Goal: Transaction & Acquisition: Book appointment/travel/reservation

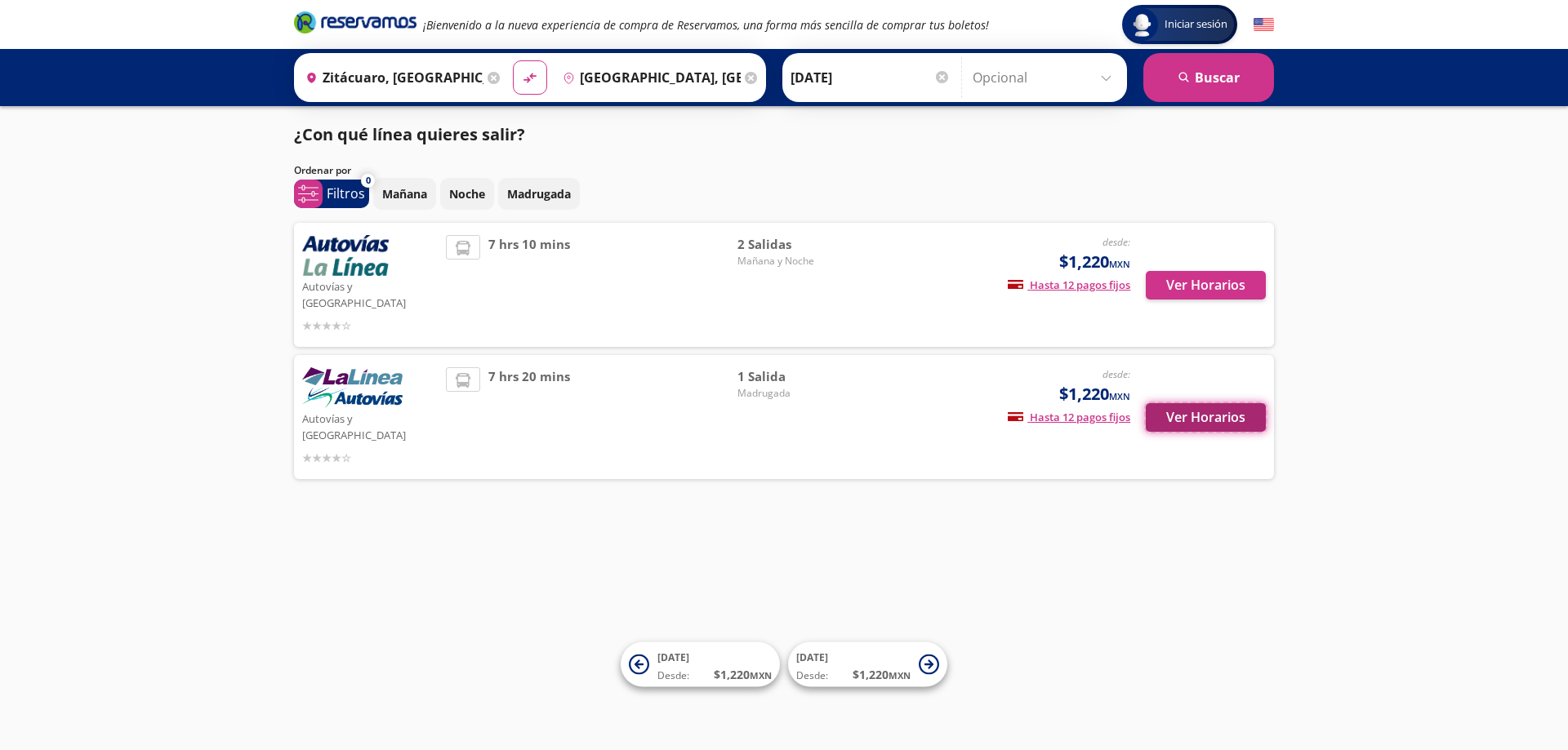
click at [1223, 403] on button "Ver Horarios" at bounding box center [1205, 417] width 120 height 29
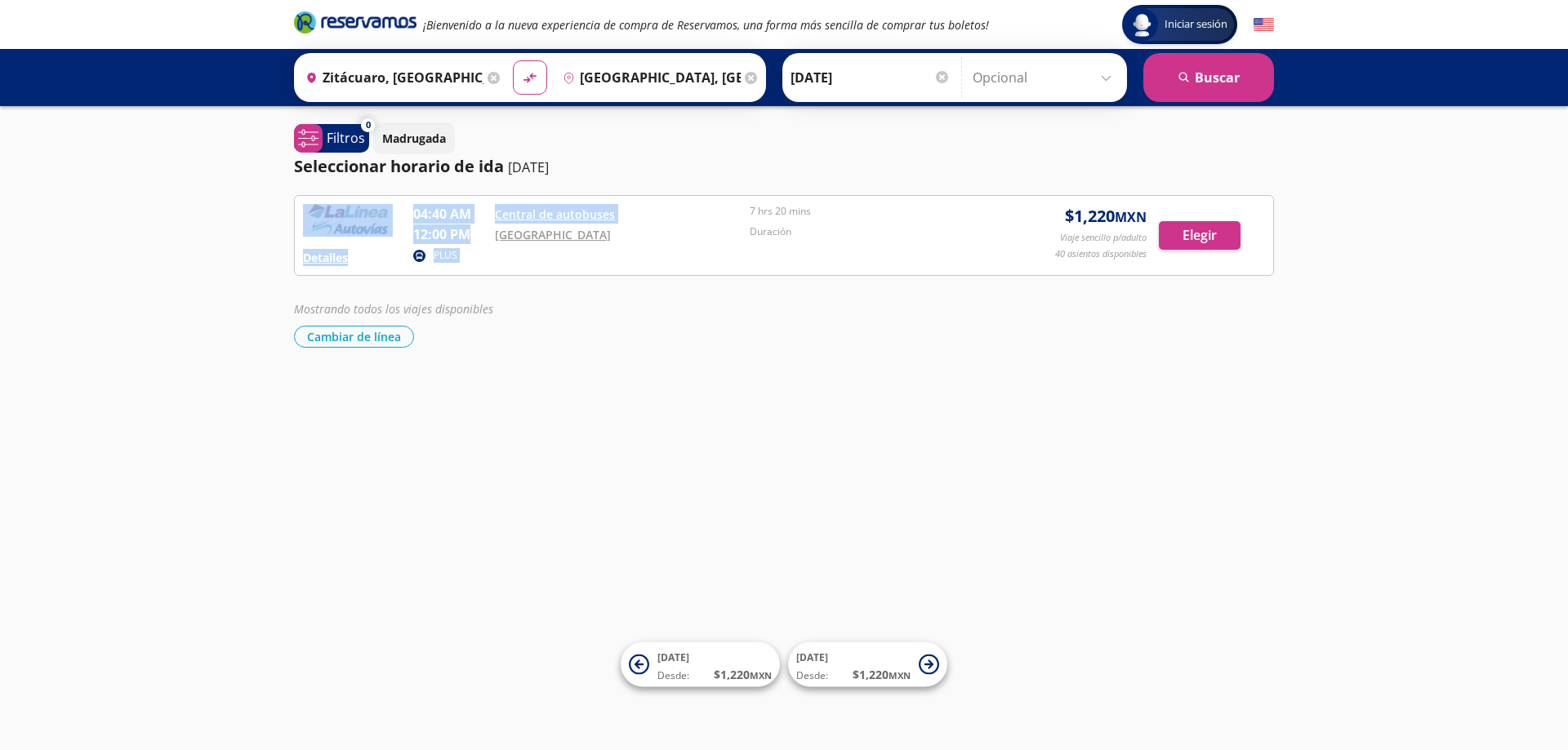
drag, startPoint x: 402, startPoint y: 238, endPoint x: 470, endPoint y: 230, distance: 68.5
click at [470, 230] on div "Detalles PLUS 04:40 AM Central de autobuses 12:00 PM Central Nueva 7 hrs 20 min…" at bounding box center [784, 235] width 962 height 63
click at [586, 319] on div "Mostrando todos los viajes disponibles Cambiar de línea [GEOGRAPHIC_DATA] de lí…" at bounding box center [784, 324] width 980 height 48
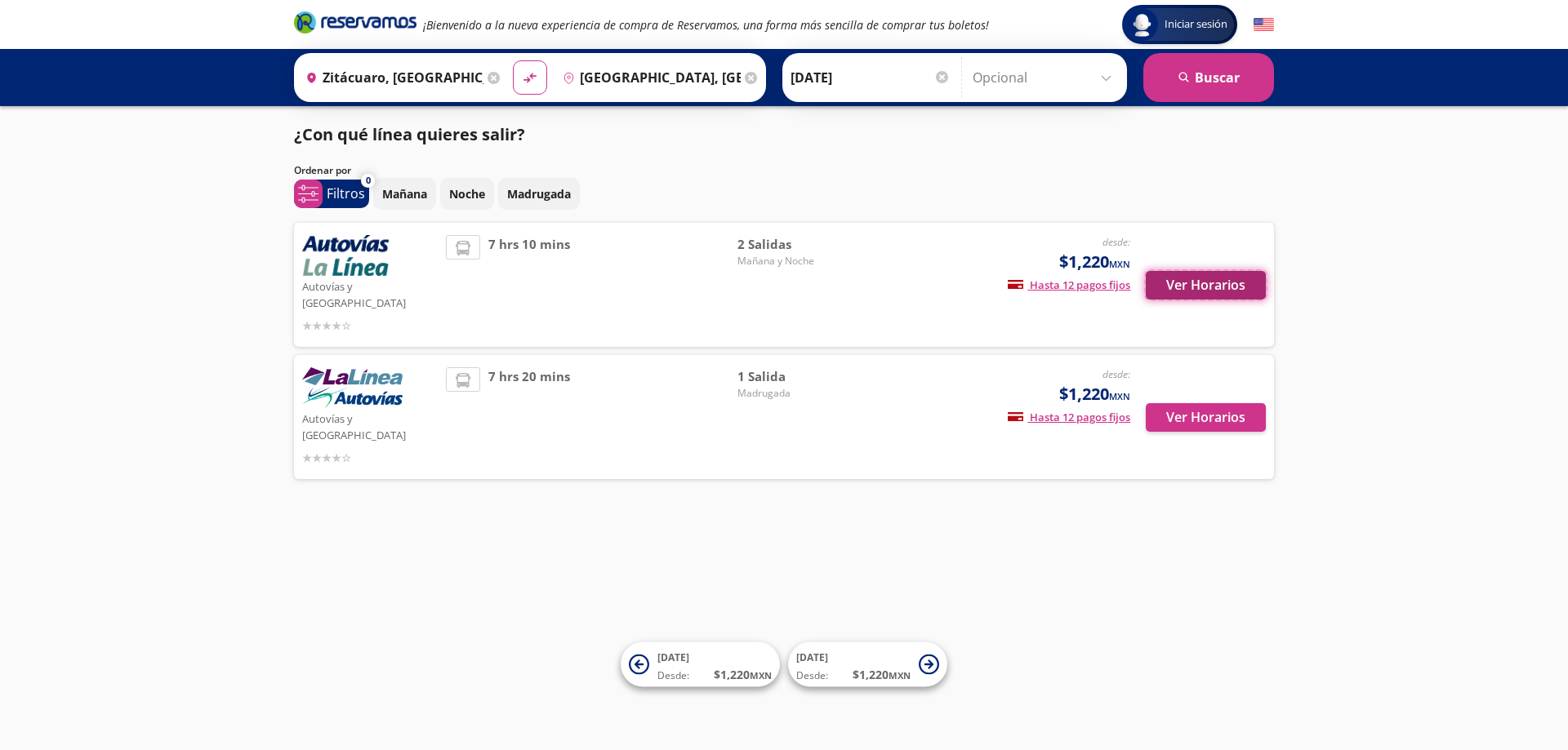
click at [1179, 286] on button "Ver Horarios" at bounding box center [1205, 285] width 120 height 29
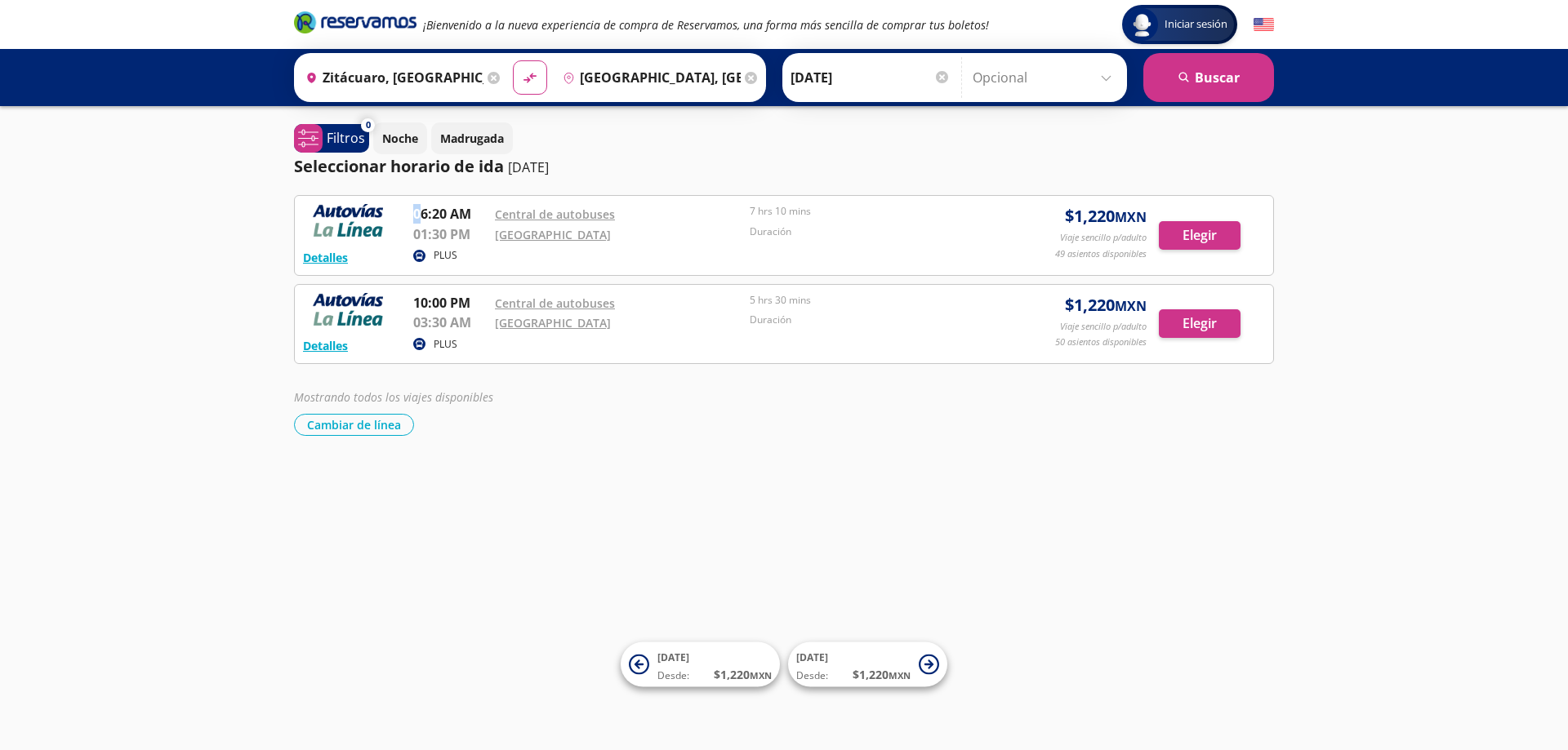
drag, startPoint x: 418, startPoint y: 213, endPoint x: 489, endPoint y: 267, distance: 89.2
click at [489, 267] on div "Detalles PLUS 06:20 AM Central de autobuses 01:30 PM Central Nueva 7 hrs 10 min…" at bounding box center [784, 235] width 980 height 81
click at [513, 387] on div "Detalles PLUS 06:20 AM Central de autobuses 01:30 PM Central Nueva 7 hrs 10 min…" at bounding box center [784, 315] width 980 height 240
drag, startPoint x: 409, startPoint y: 304, endPoint x: 966, endPoint y: 362, distance: 560.0
click at [966, 362] on div "Detalles PLUS 10:00 PM Central de autobuses 03:30 AM Central Nueva 5 hrs 30 min…" at bounding box center [784, 325] width 980 height 81
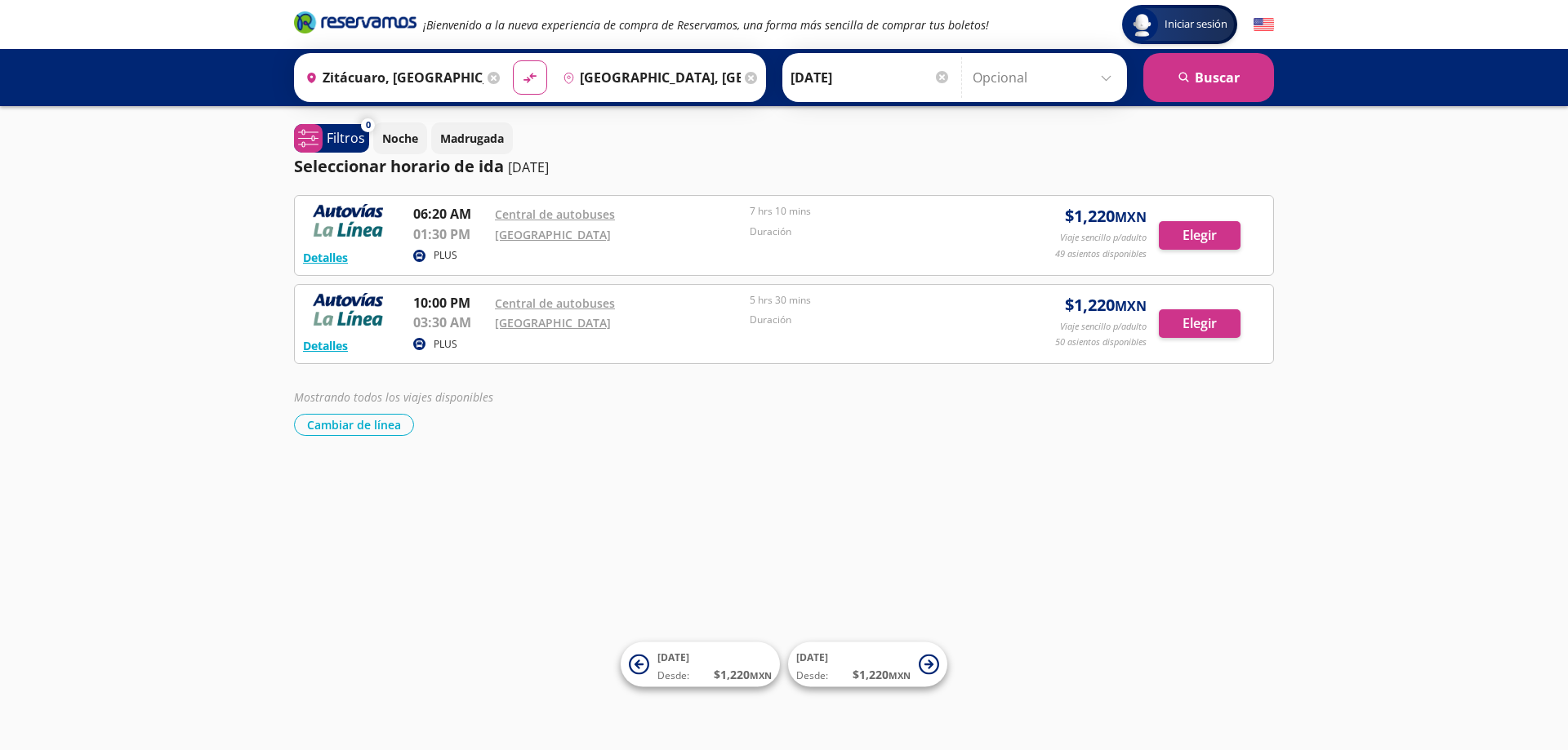
click at [935, 405] on div "Mostrando todos los viajes disponibles" at bounding box center [784, 397] width 980 height 17
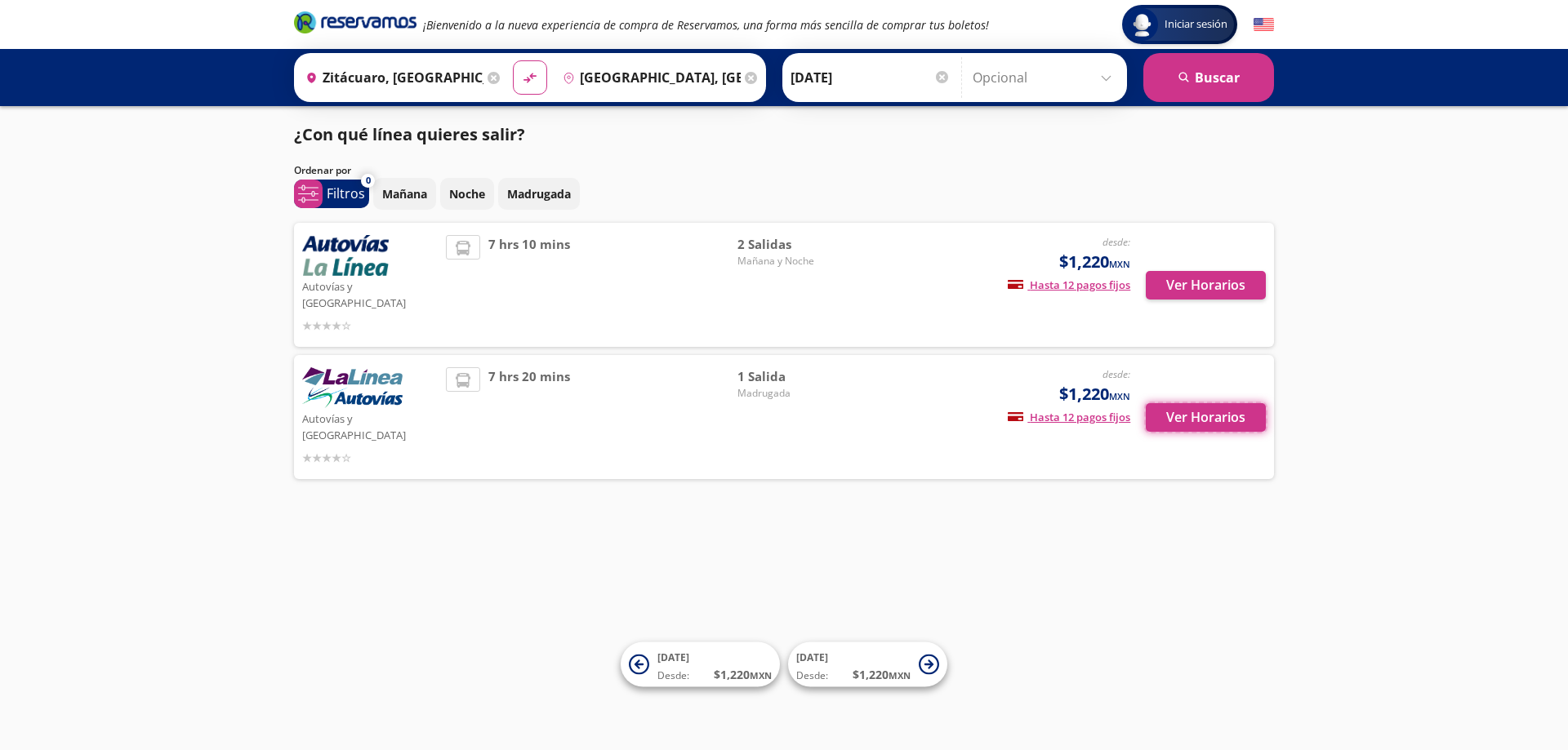
click at [1234, 403] on button "Ver Horarios" at bounding box center [1205, 417] width 120 height 29
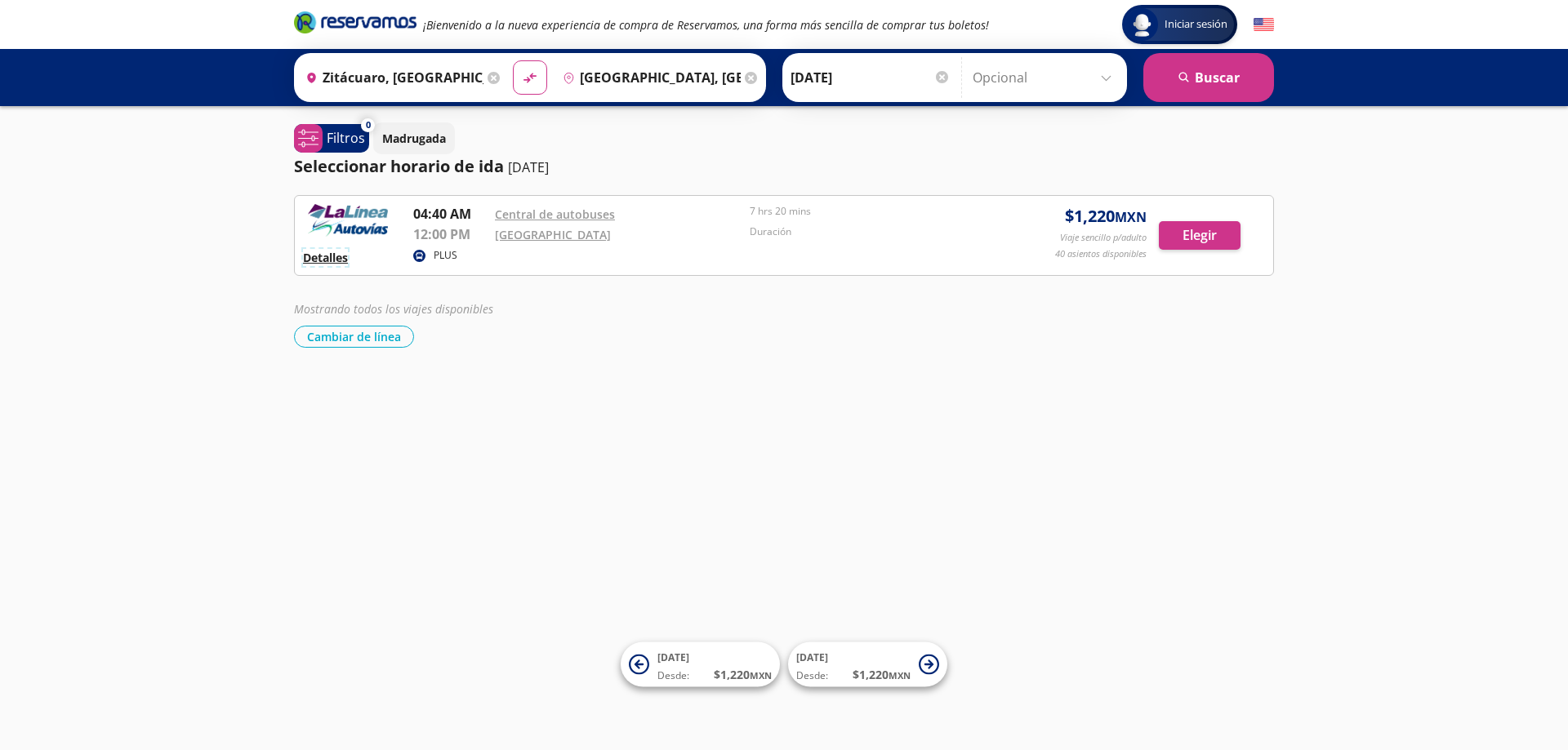
click at [320, 254] on button "Detalles" at bounding box center [325, 257] width 45 height 17
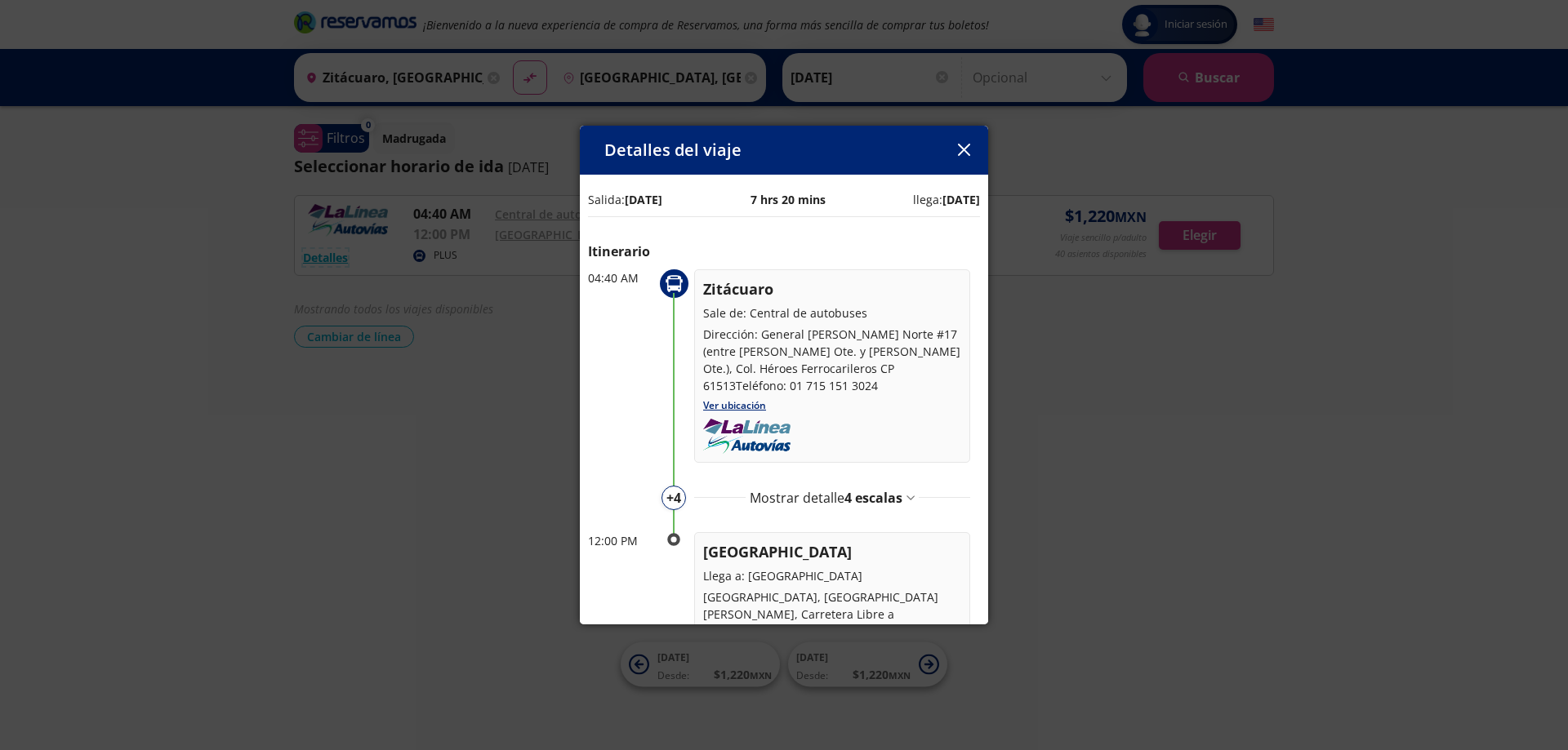
scroll to position [77, 0]
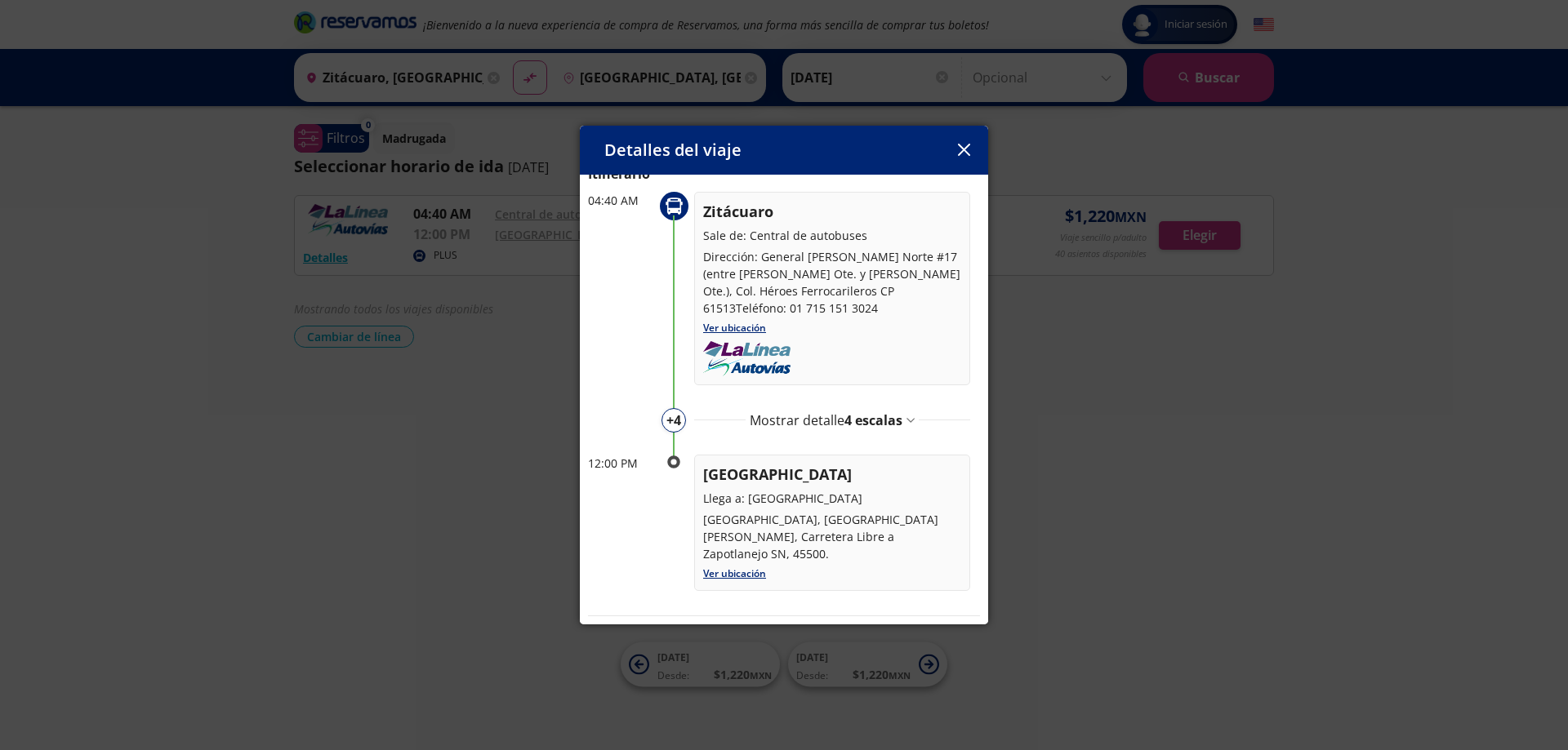
click at [896, 425] on span "4 escalas" at bounding box center [873, 420] width 58 height 18
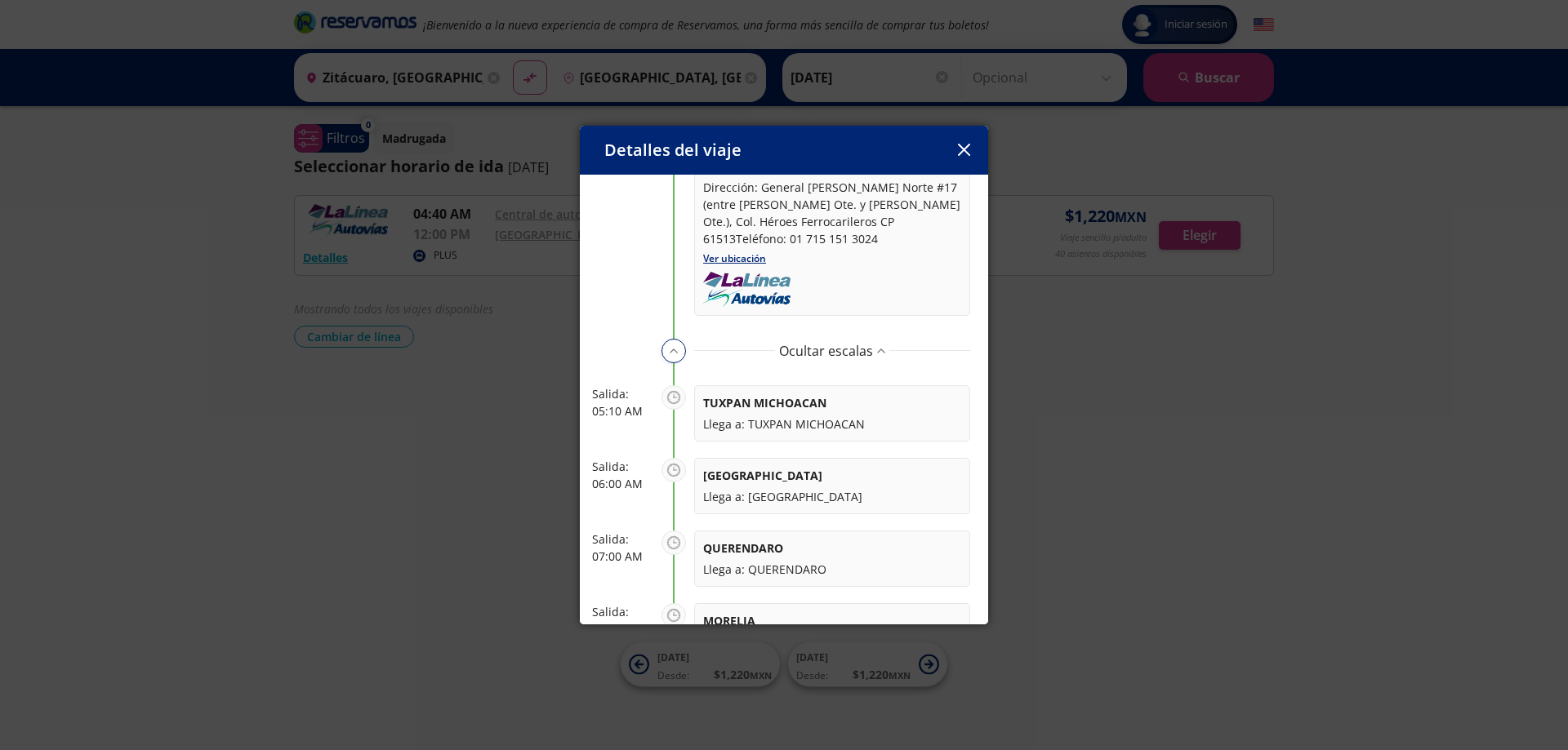
scroll to position [240, 0]
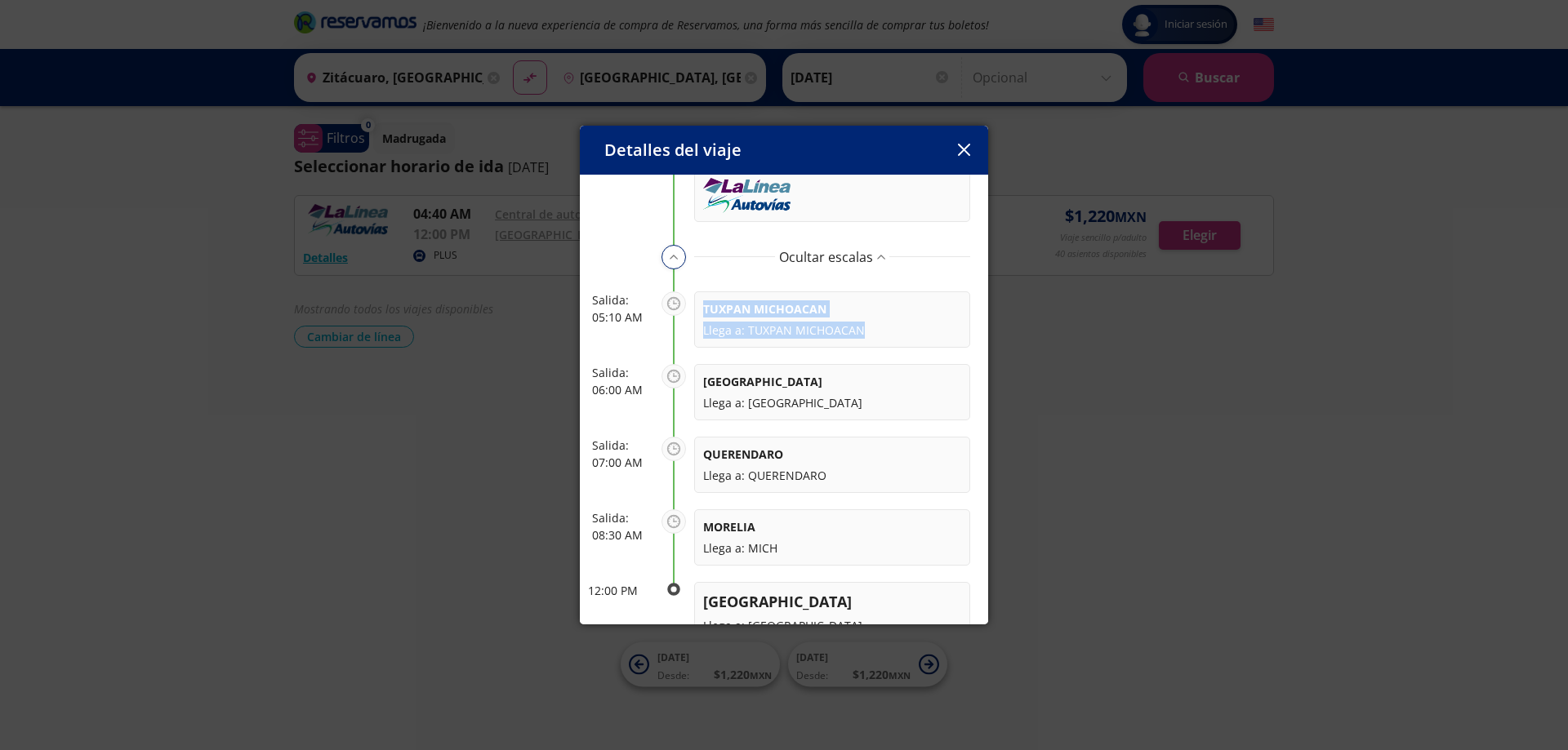
drag, startPoint x: 706, startPoint y: 310, endPoint x: 1002, endPoint y: 325, distance: 296.4
click at [1002, 325] on div "Detalles del viaje Salida: [DATE] 7 hrs 20 mins llega: [DATE] Itinerario 04:40 …" at bounding box center [784, 375] width 1568 height 750
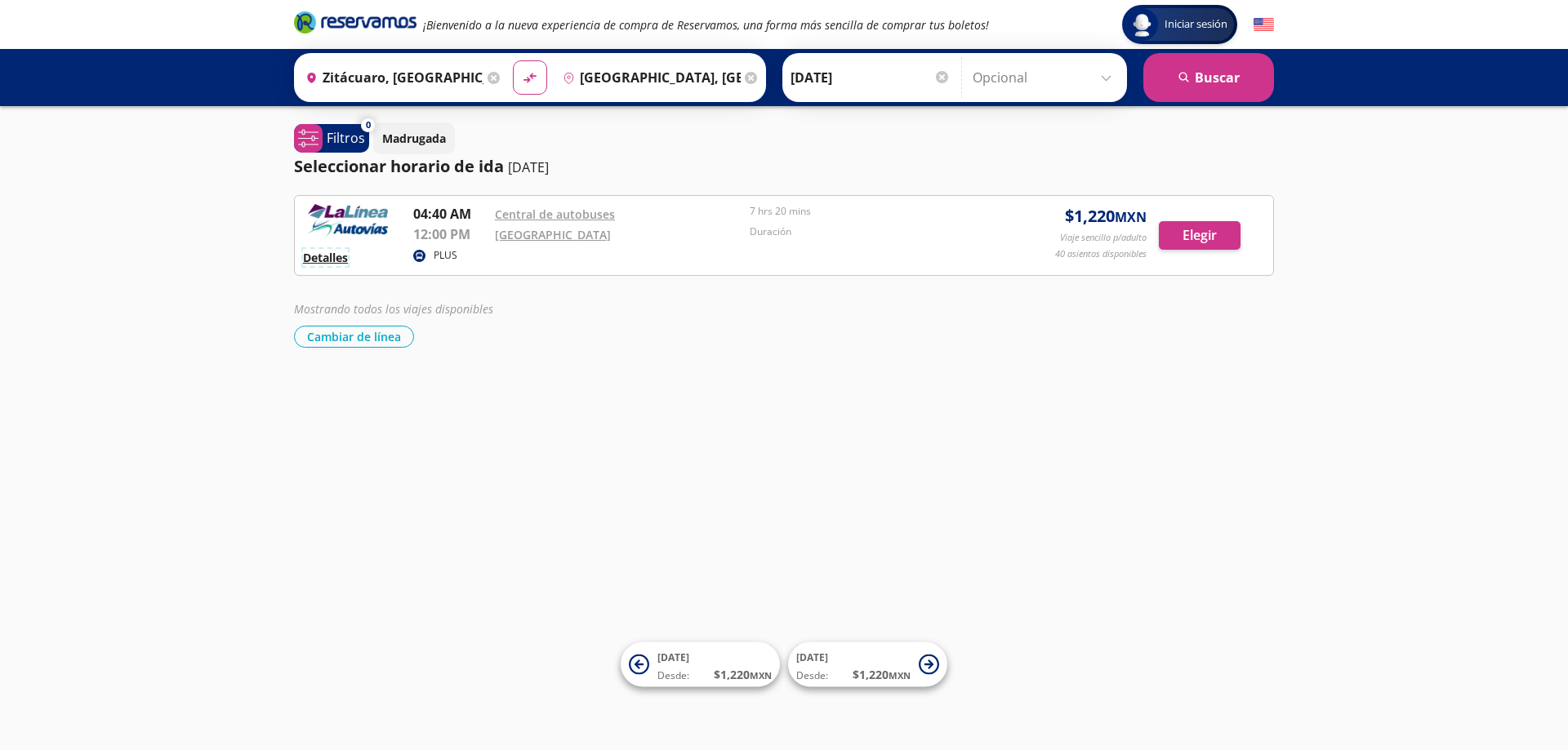
click at [334, 250] on button "Detalles" at bounding box center [325, 257] width 45 height 17
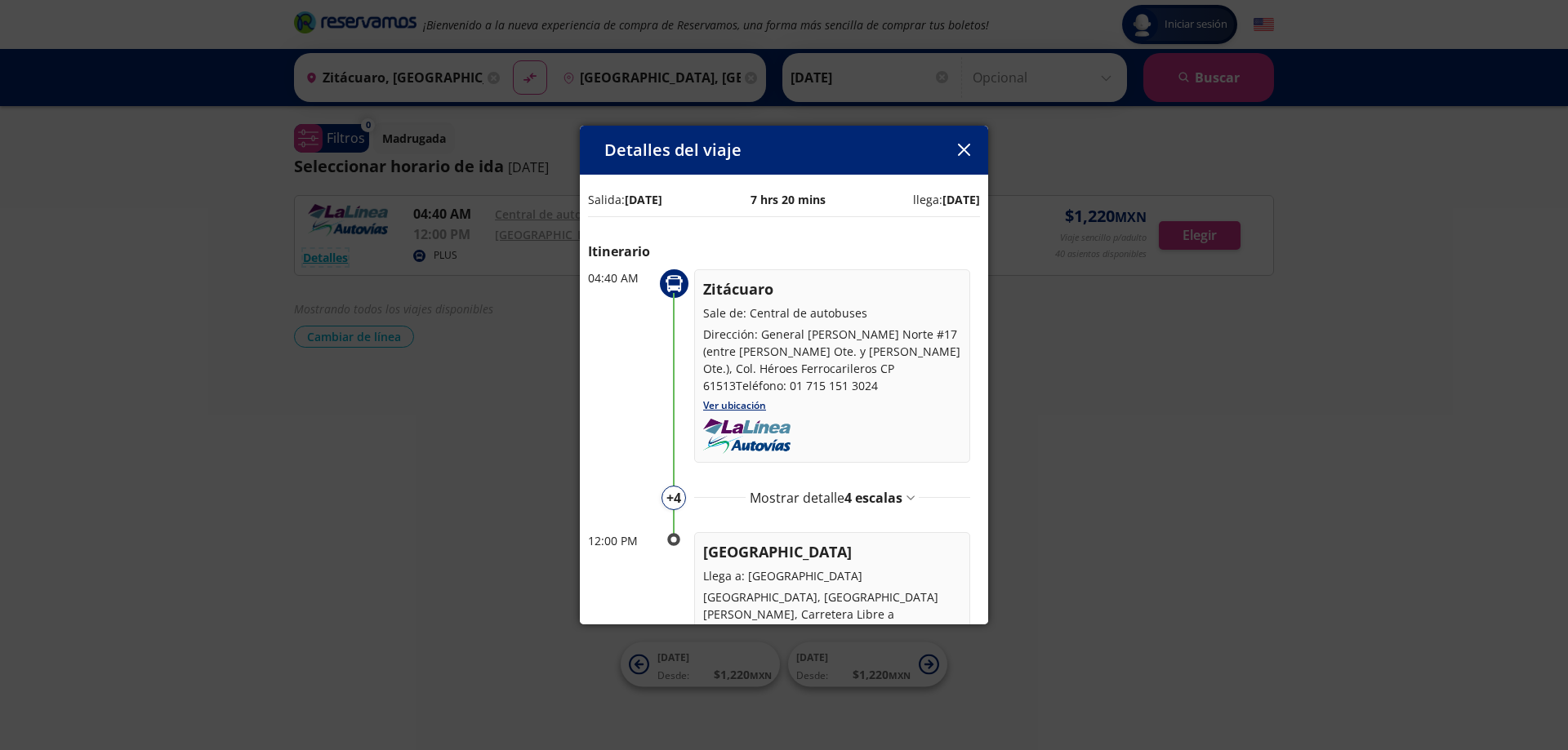
scroll to position [77, 0]
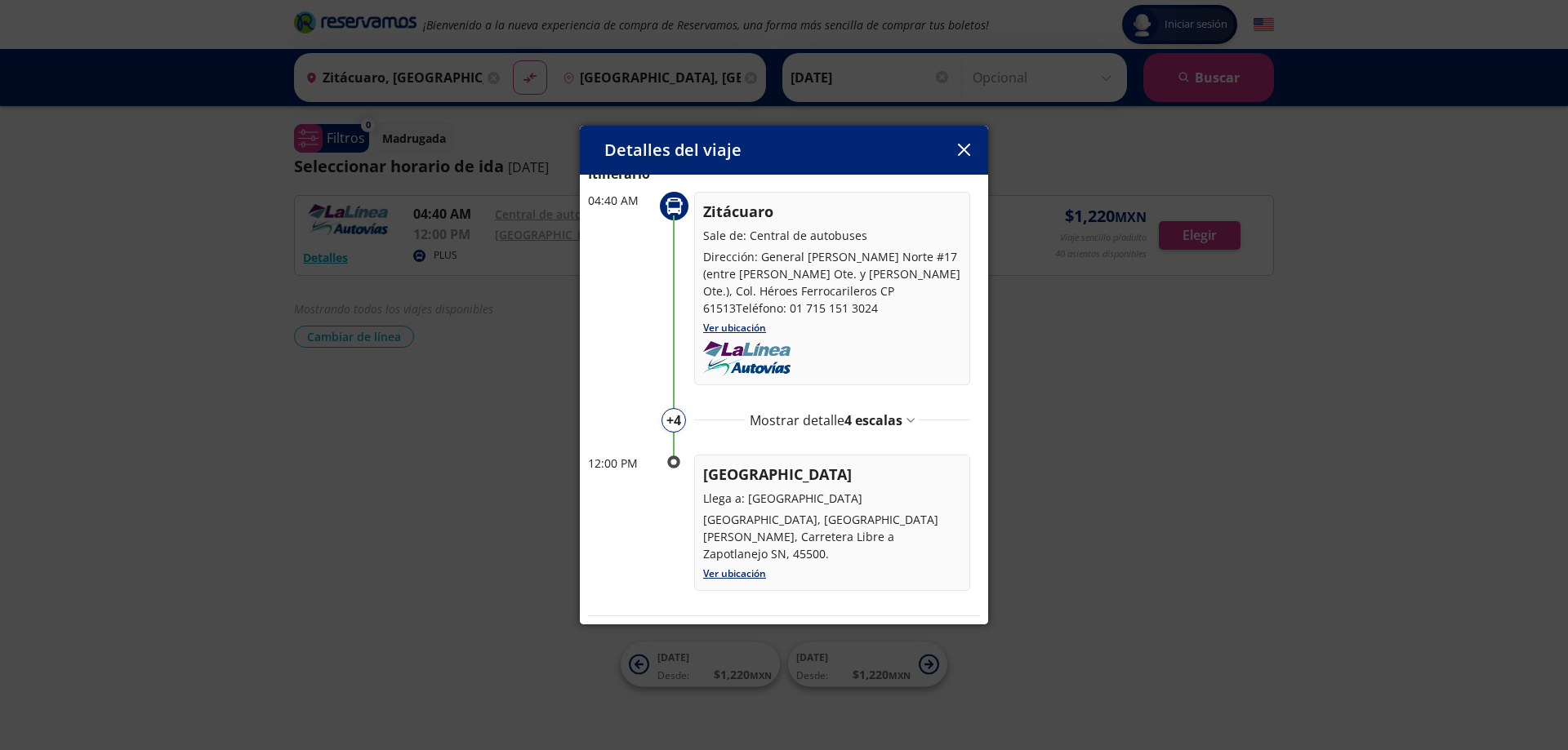
click at [871, 423] on span "4 escalas" at bounding box center [873, 420] width 58 height 18
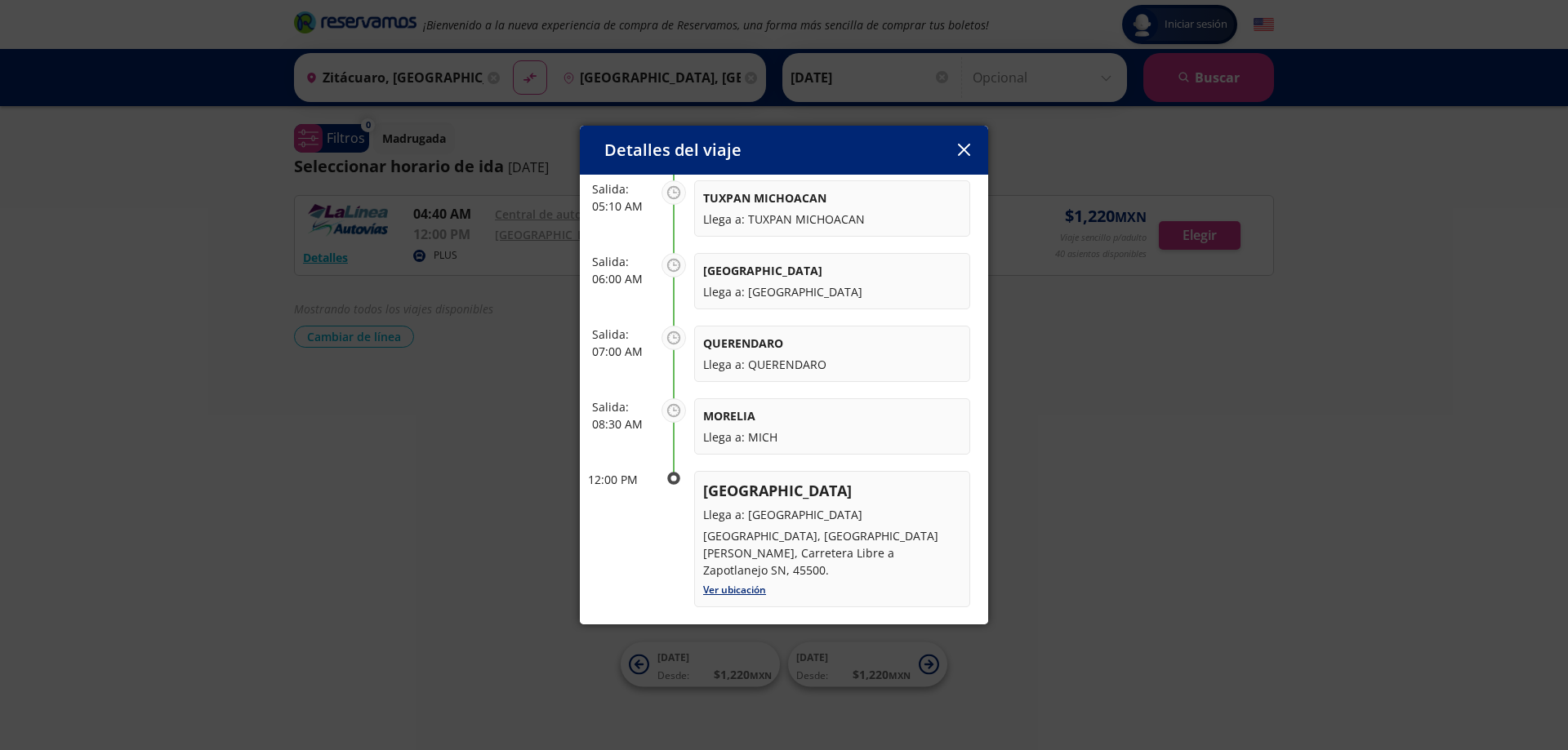
scroll to position [368, 0]
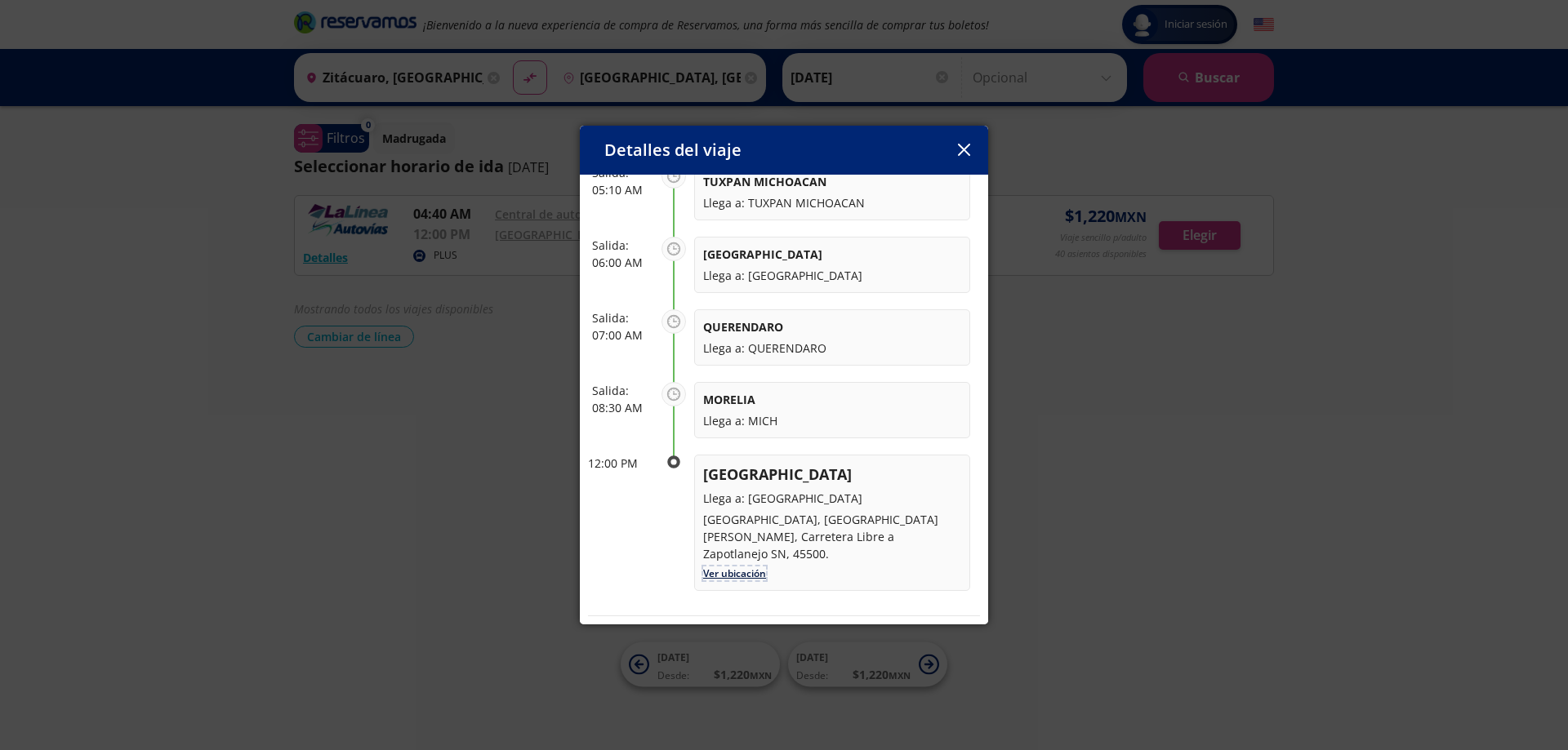
click at [755, 571] on link "Ver ubicación" at bounding box center [734, 572] width 63 height 13
click at [963, 155] on icon "button" at bounding box center [964, 150] width 13 height 13
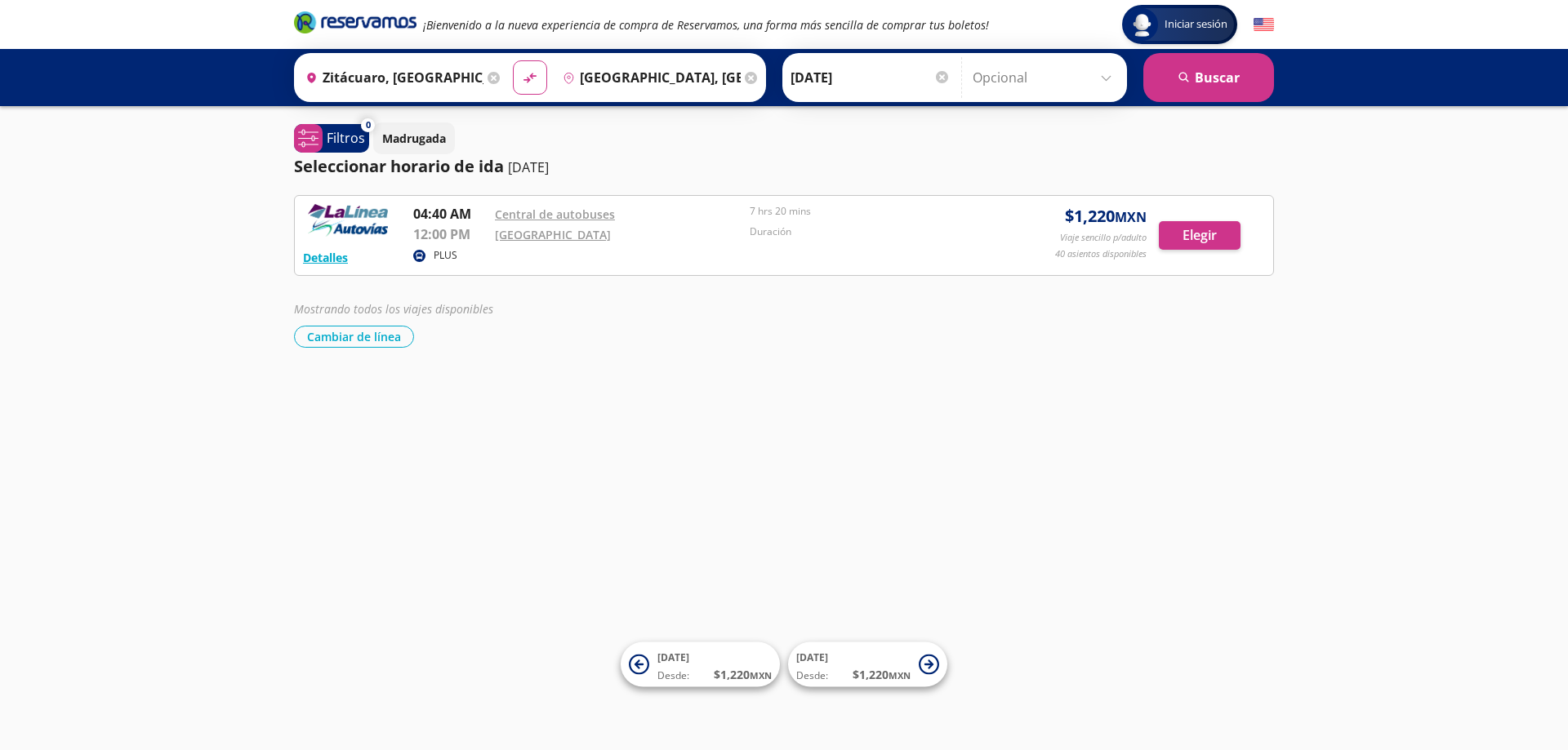
click at [633, 76] on input "[GEOGRAPHIC_DATA], [GEOGRAPHIC_DATA]" at bounding box center [649, 77] width 185 height 40
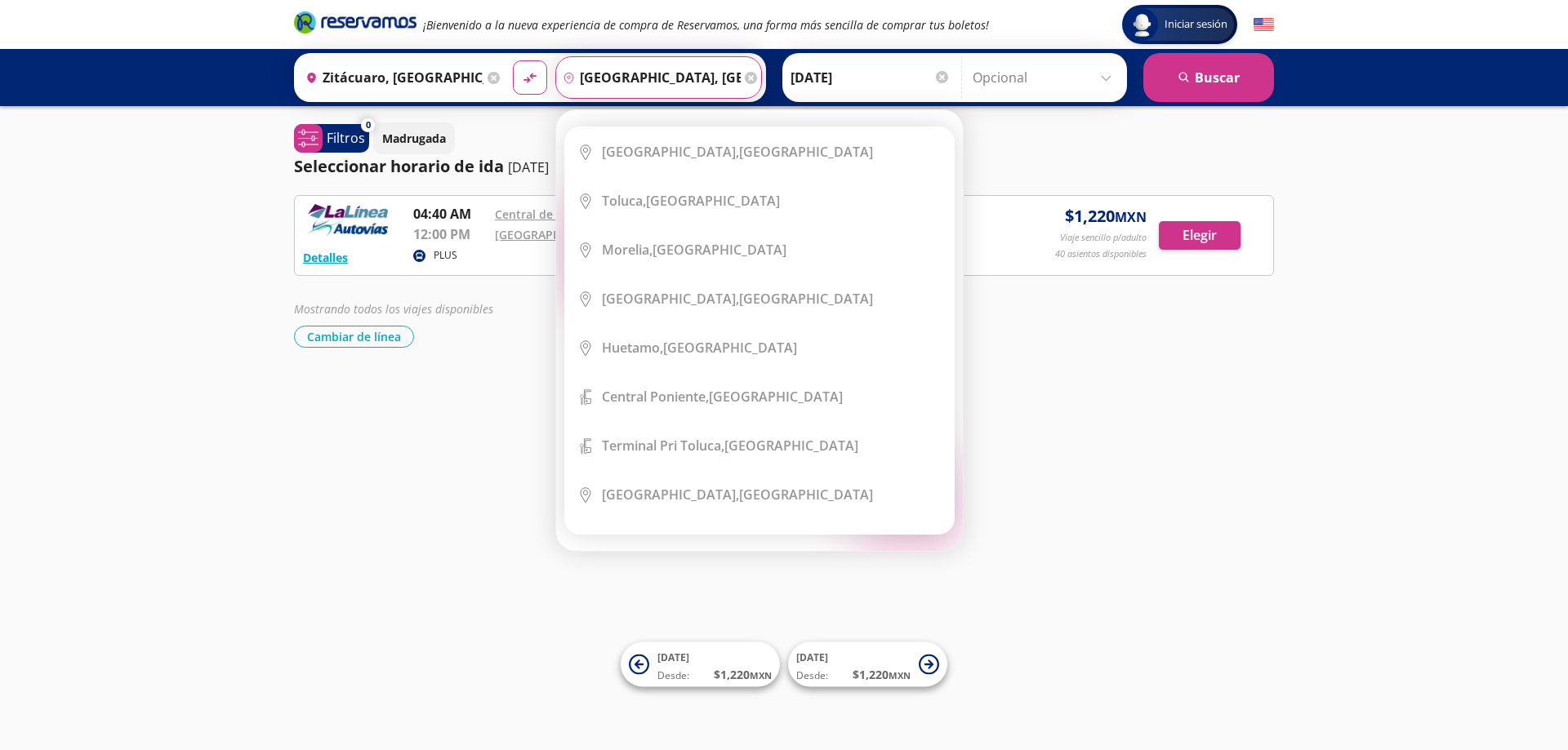
click at [637, 77] on input "[GEOGRAPHIC_DATA], [GEOGRAPHIC_DATA]" at bounding box center [649, 77] width 185 height 40
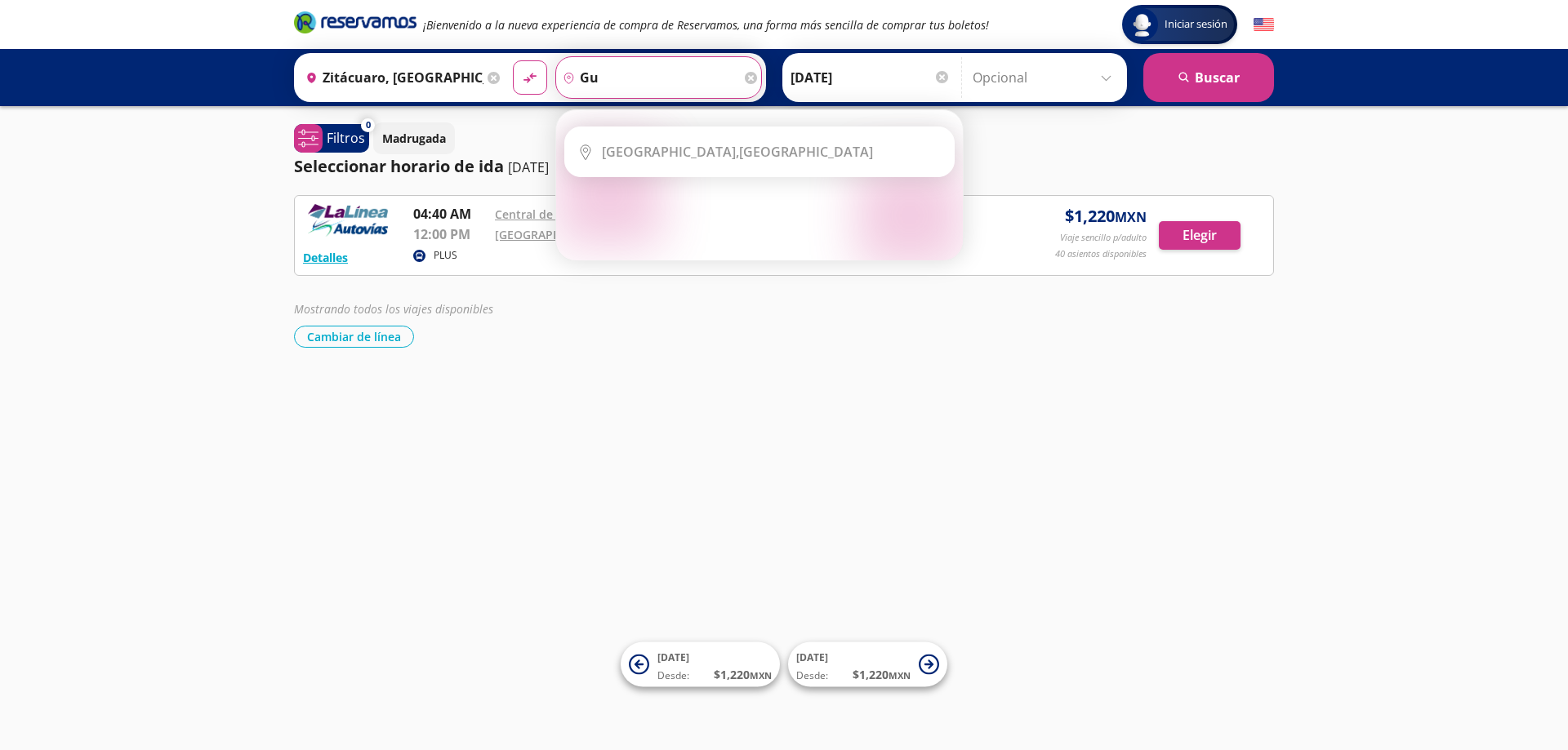
type input "g"
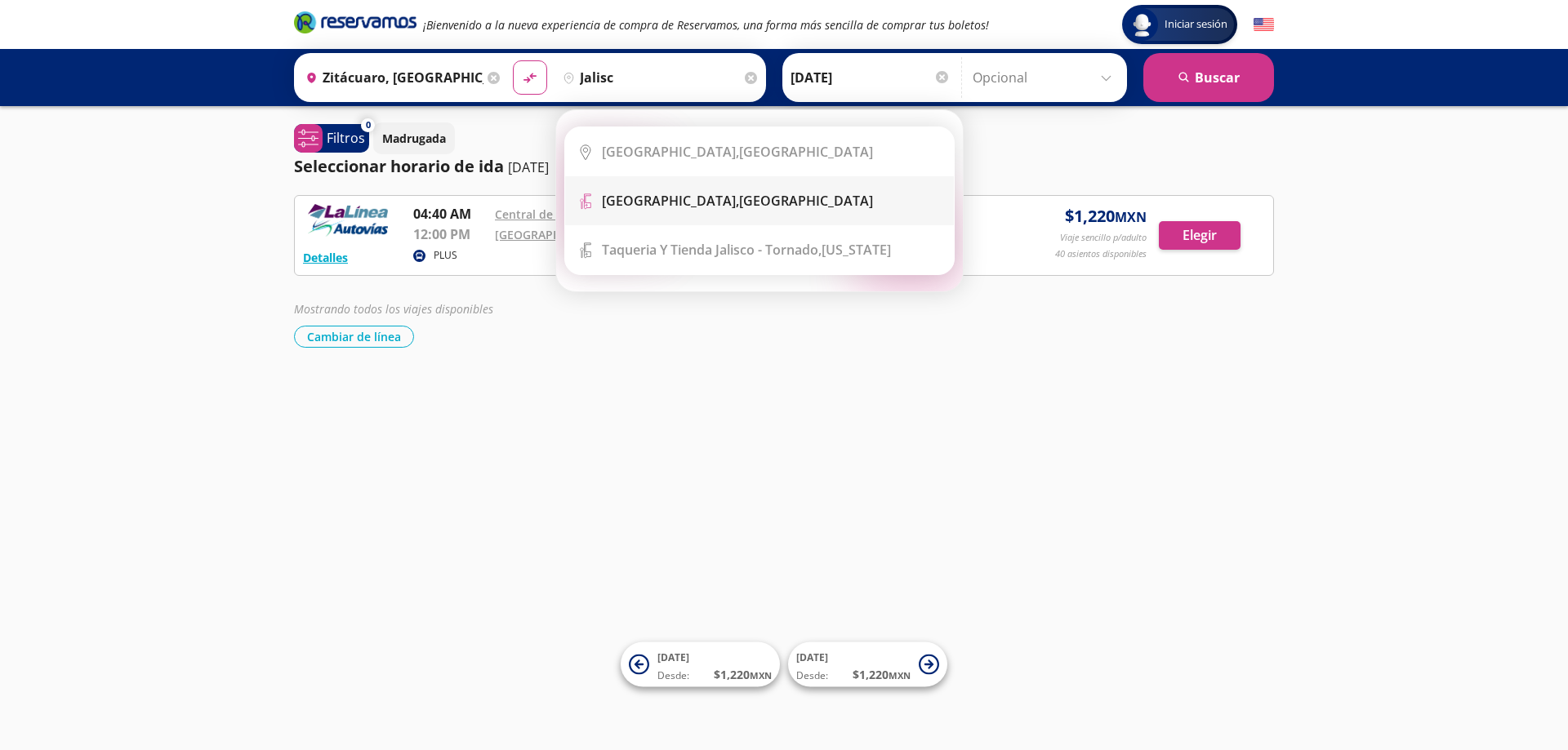
click at [774, 206] on div "[GEOGRAPHIC_DATA], [GEOGRAPHIC_DATA]" at bounding box center [771, 201] width 339 height 18
type input "[GEOGRAPHIC_DATA], [GEOGRAPHIC_DATA]"
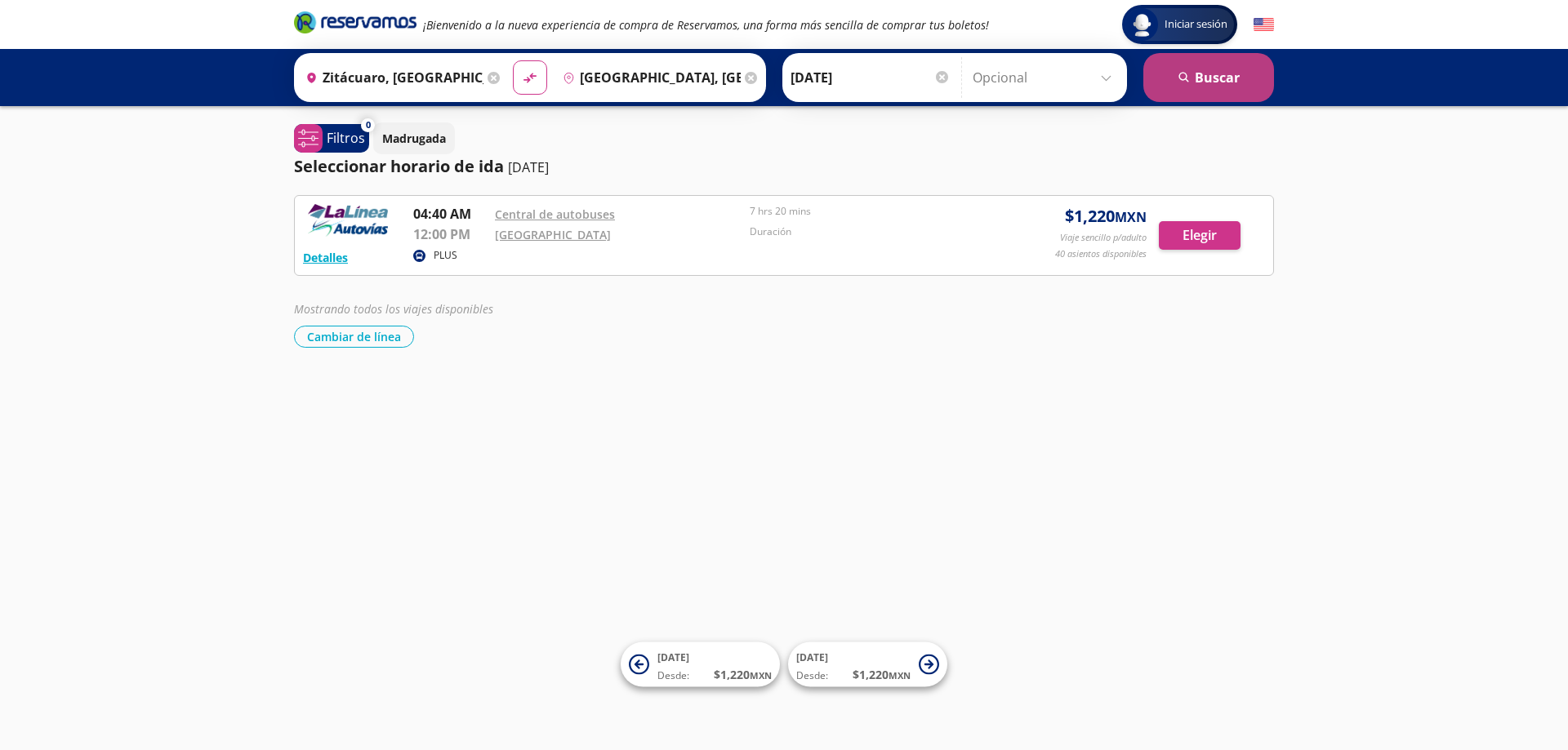
click at [1208, 68] on button "search [GEOGRAPHIC_DATA]" at bounding box center [1209, 77] width 131 height 49
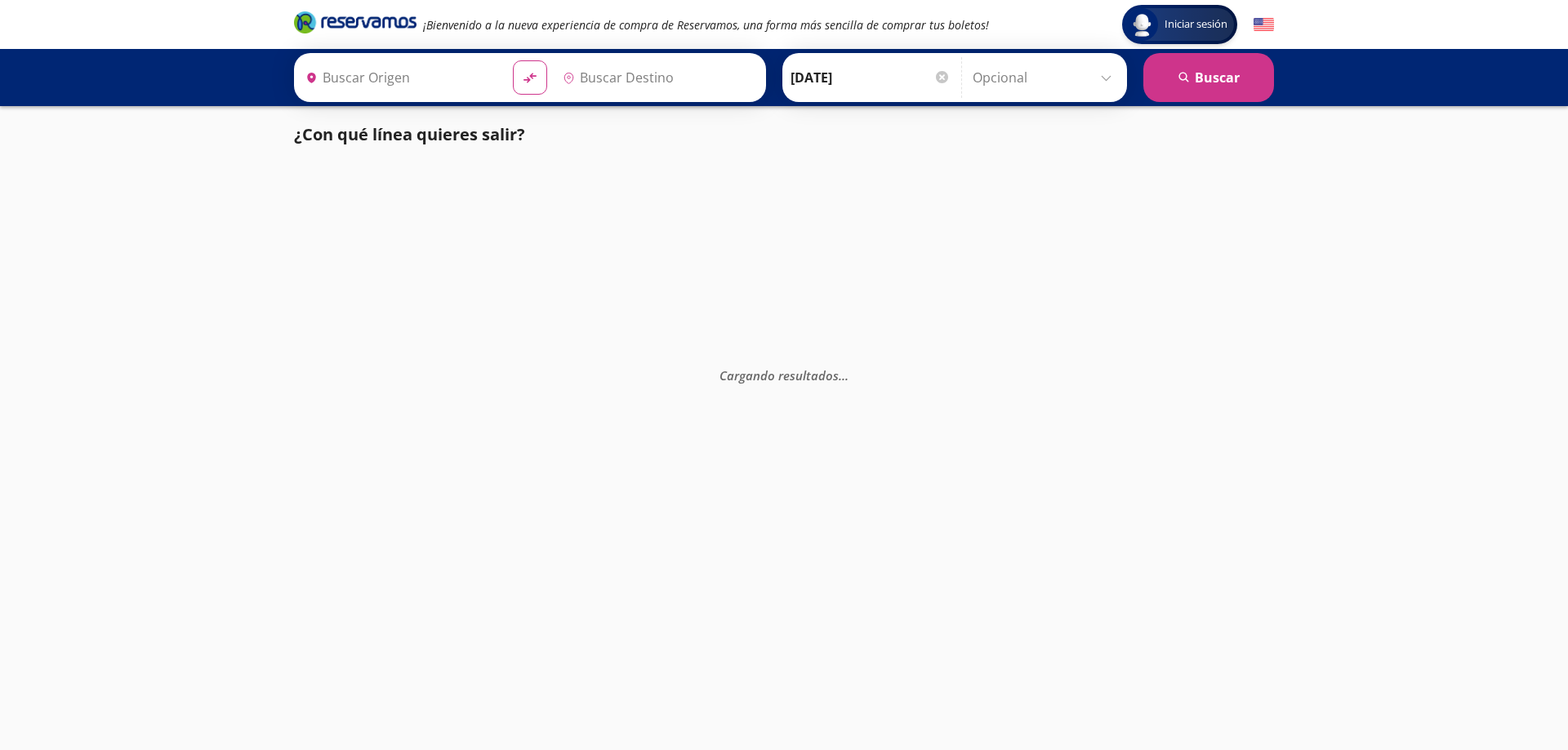
type input "Zitácuaro, [GEOGRAPHIC_DATA]"
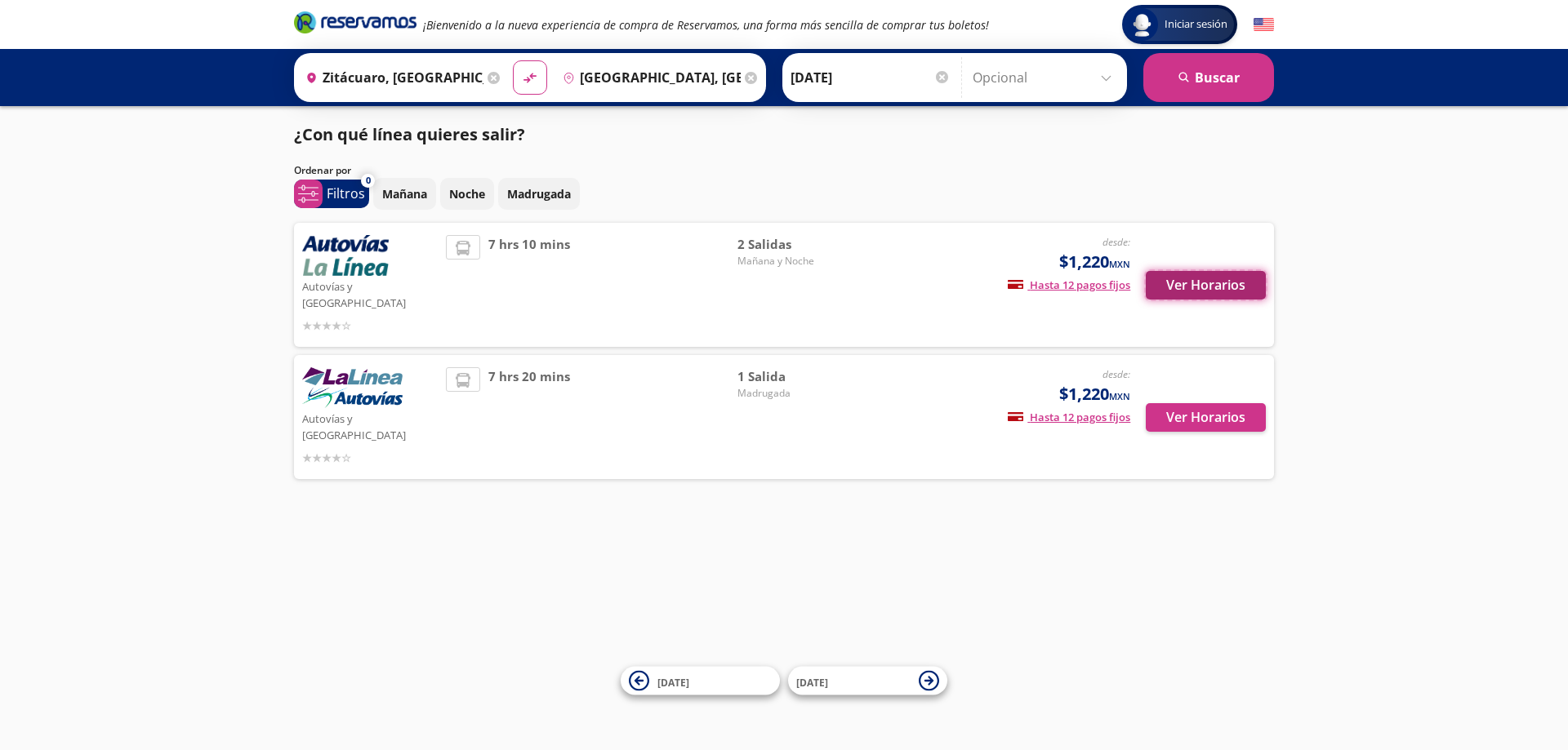
click at [1200, 278] on button "Ver Horarios" at bounding box center [1205, 285] width 120 height 29
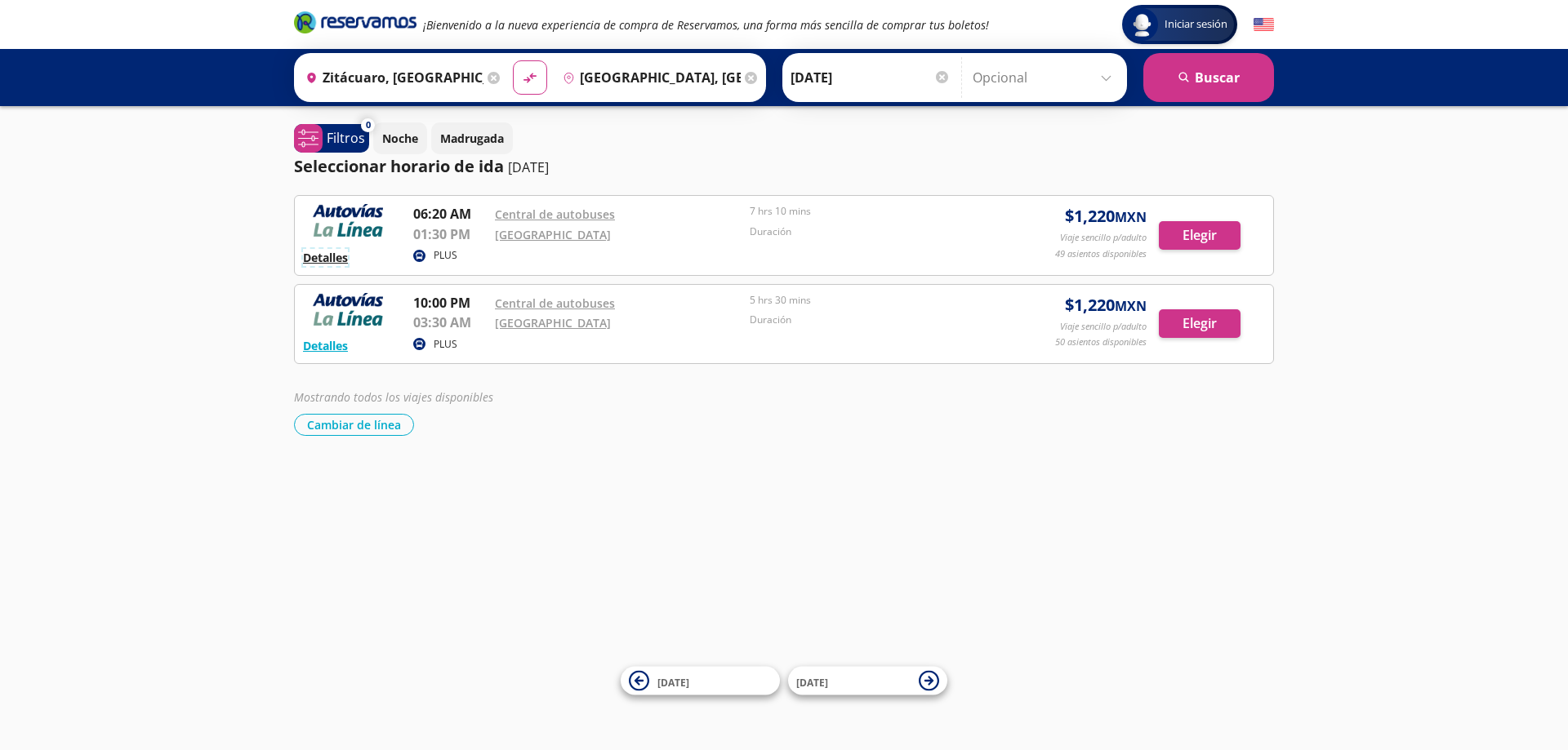
click at [330, 257] on button "Detalles" at bounding box center [325, 257] width 45 height 17
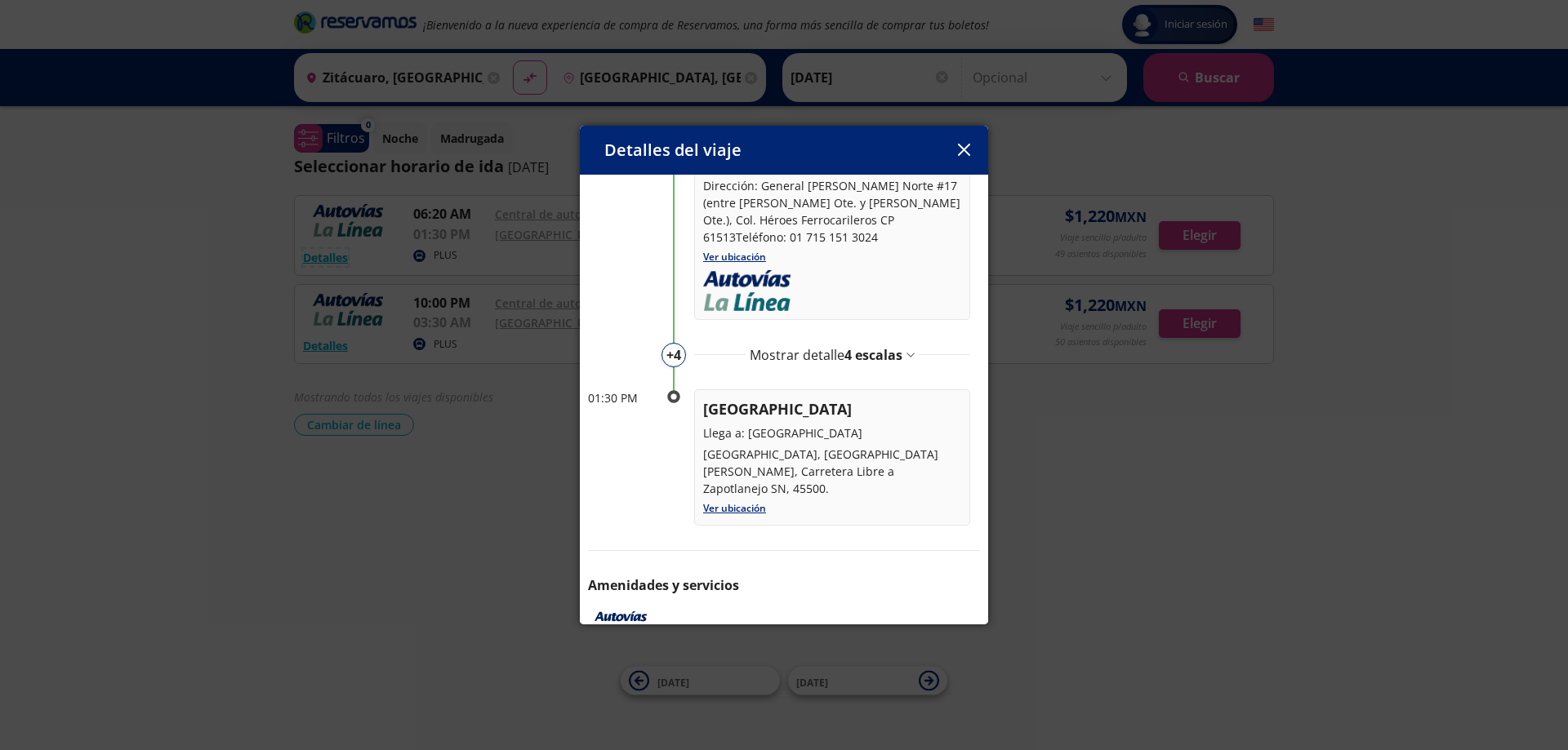
scroll to position [163, 0]
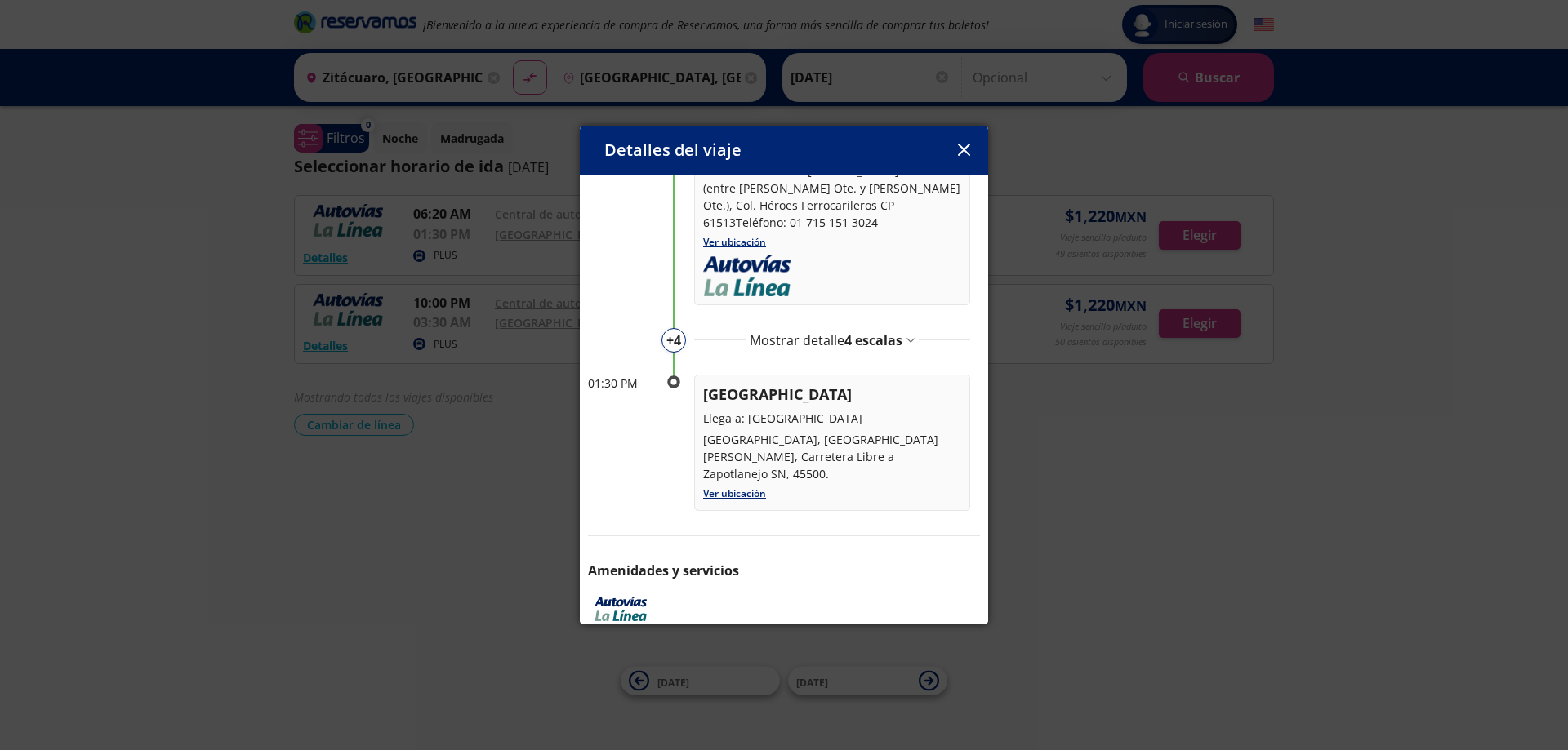
click at [679, 343] on p "+ 4" at bounding box center [673, 340] width 14 height 20
click at [859, 340] on span "4 escalas" at bounding box center [873, 340] width 58 height 18
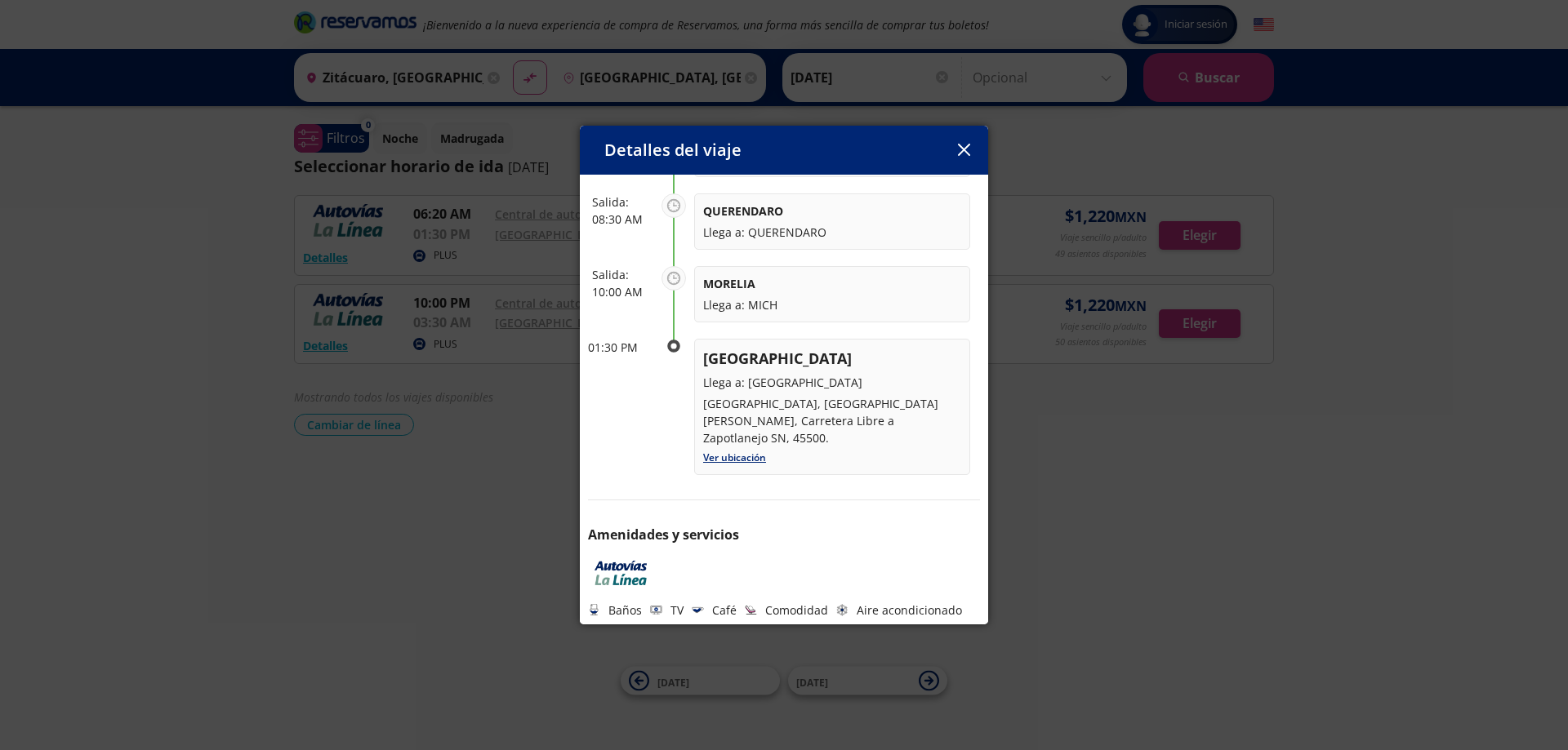
scroll to position [493, 0]
drag, startPoint x: 703, startPoint y: 398, endPoint x: 766, endPoint y: 438, distance: 74.6
click at [766, 438] on p "[GEOGRAPHIC_DATA], [GEOGRAPHIC_DATA][PERSON_NAME], Carretera Libre a Zapotlanej…" at bounding box center [831, 418] width 258 height 51
copy p "[GEOGRAPHIC_DATA], [GEOGRAPHIC_DATA][PERSON_NAME], Carretera Libre a Zapotlanej…"
click at [845, 409] on p "[GEOGRAPHIC_DATA], [GEOGRAPHIC_DATA][PERSON_NAME], Carretera Libre a Zapotlanej…" at bounding box center [831, 418] width 258 height 51
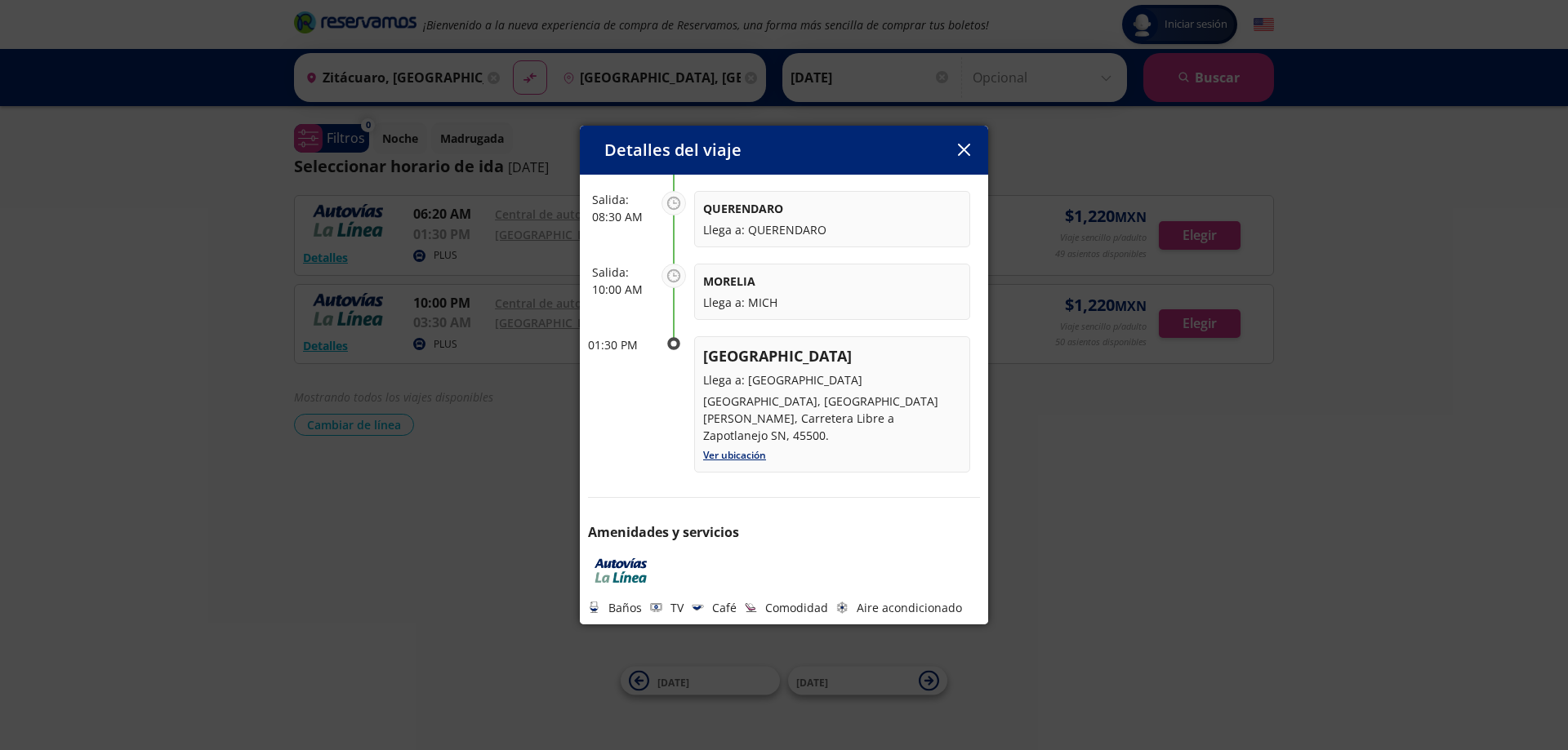
click at [965, 156] on icon "button" at bounding box center [964, 150] width 13 height 13
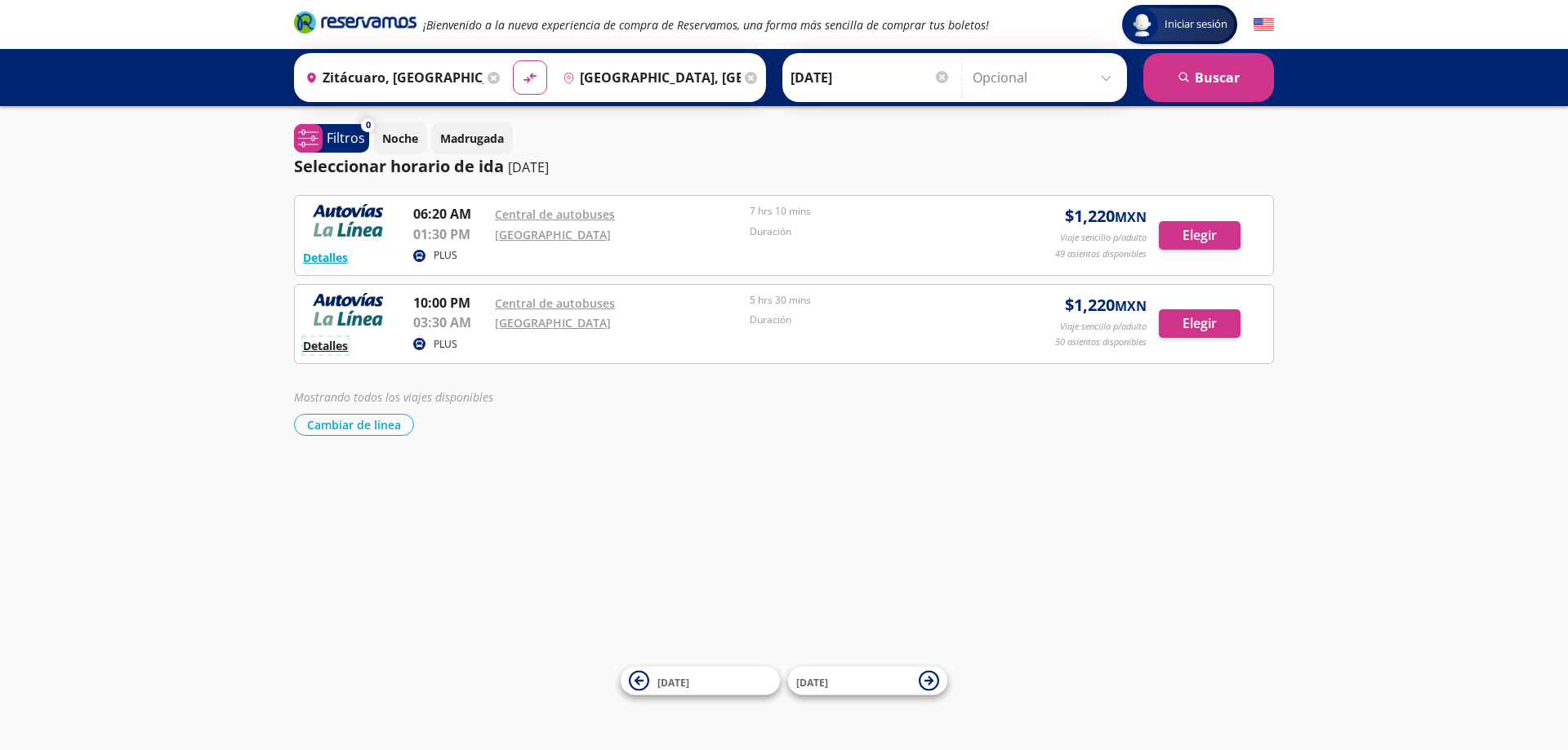
click at [337, 353] on button "Detalles" at bounding box center [325, 345] width 45 height 17
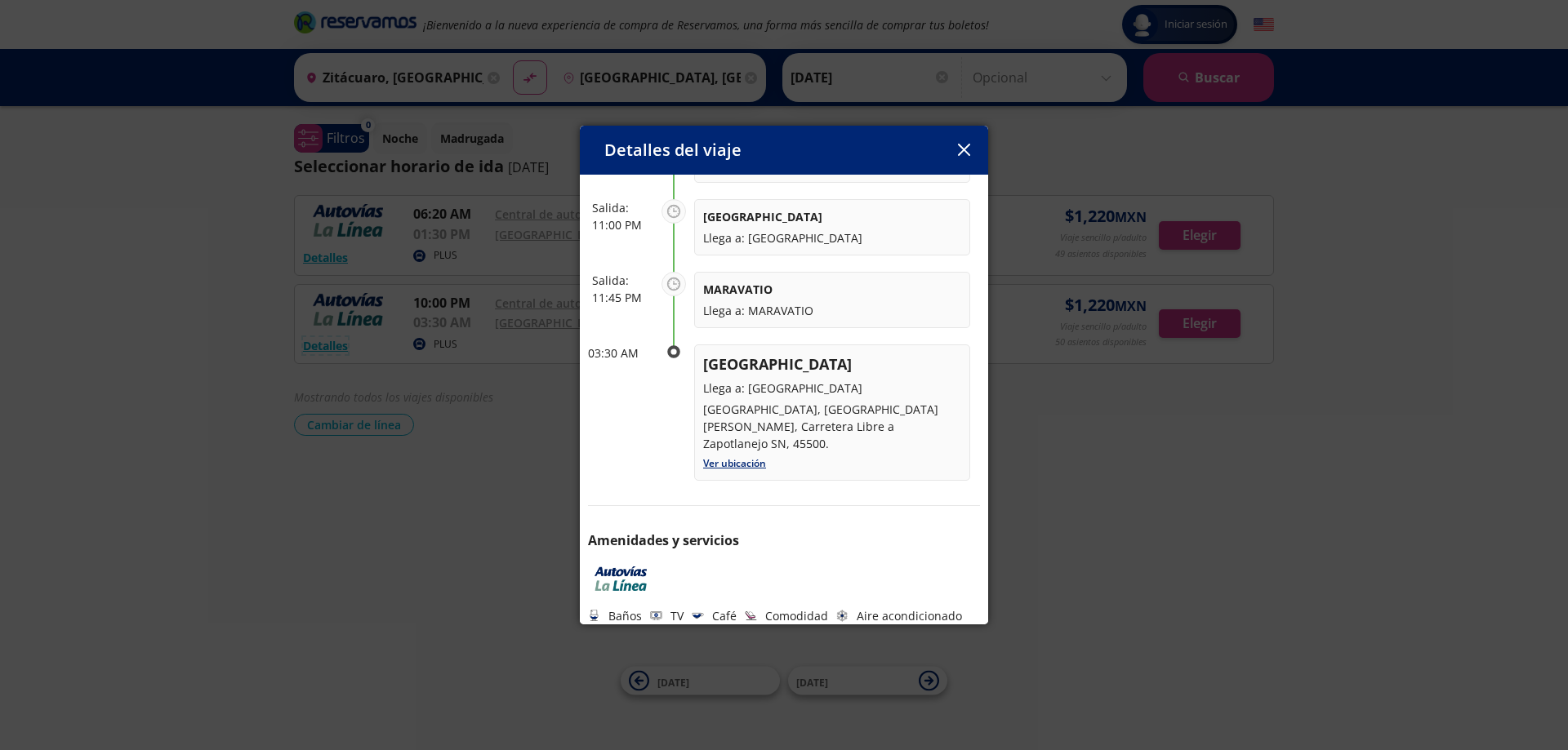
scroll to position [366, 0]
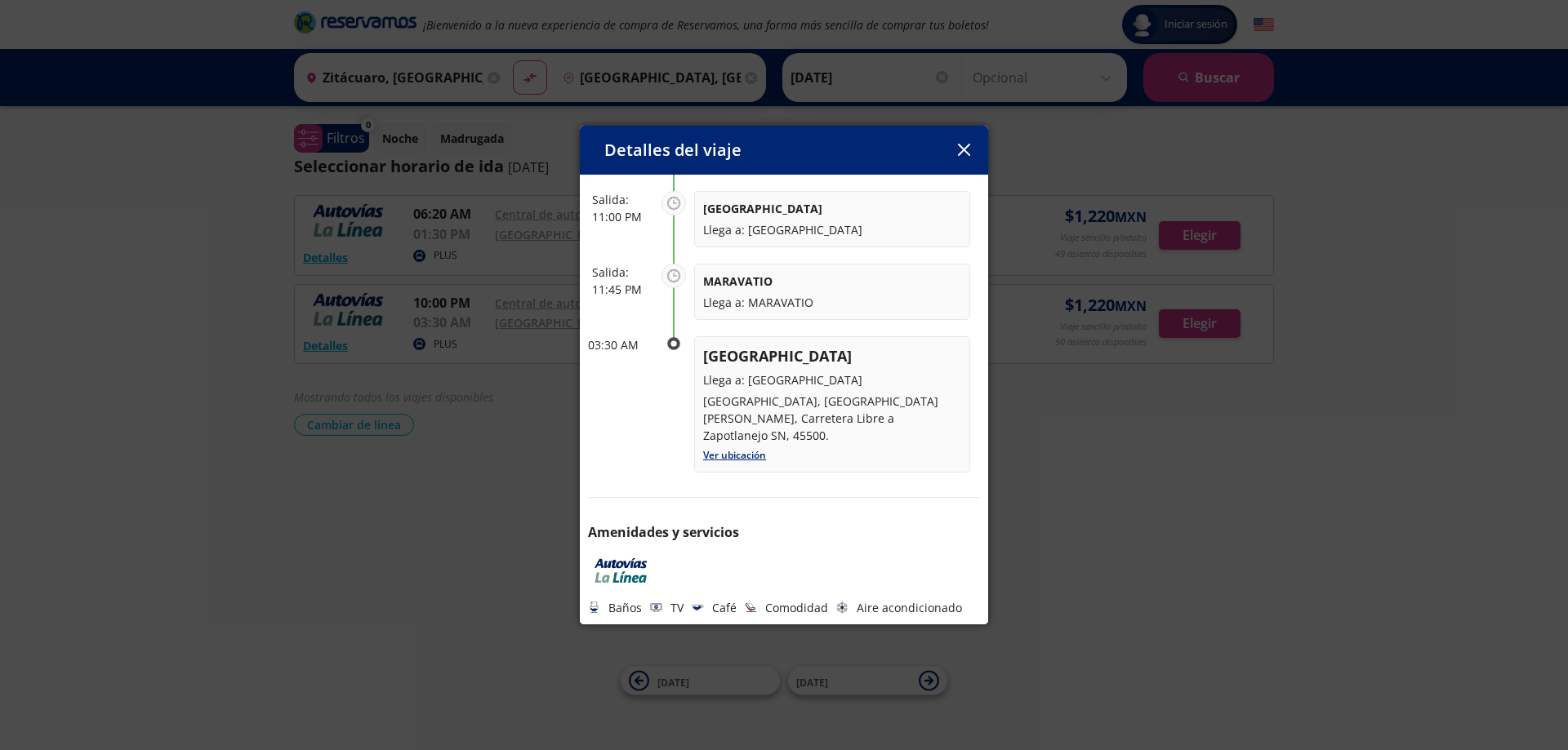
click at [959, 149] on icon "button" at bounding box center [964, 150] width 13 height 13
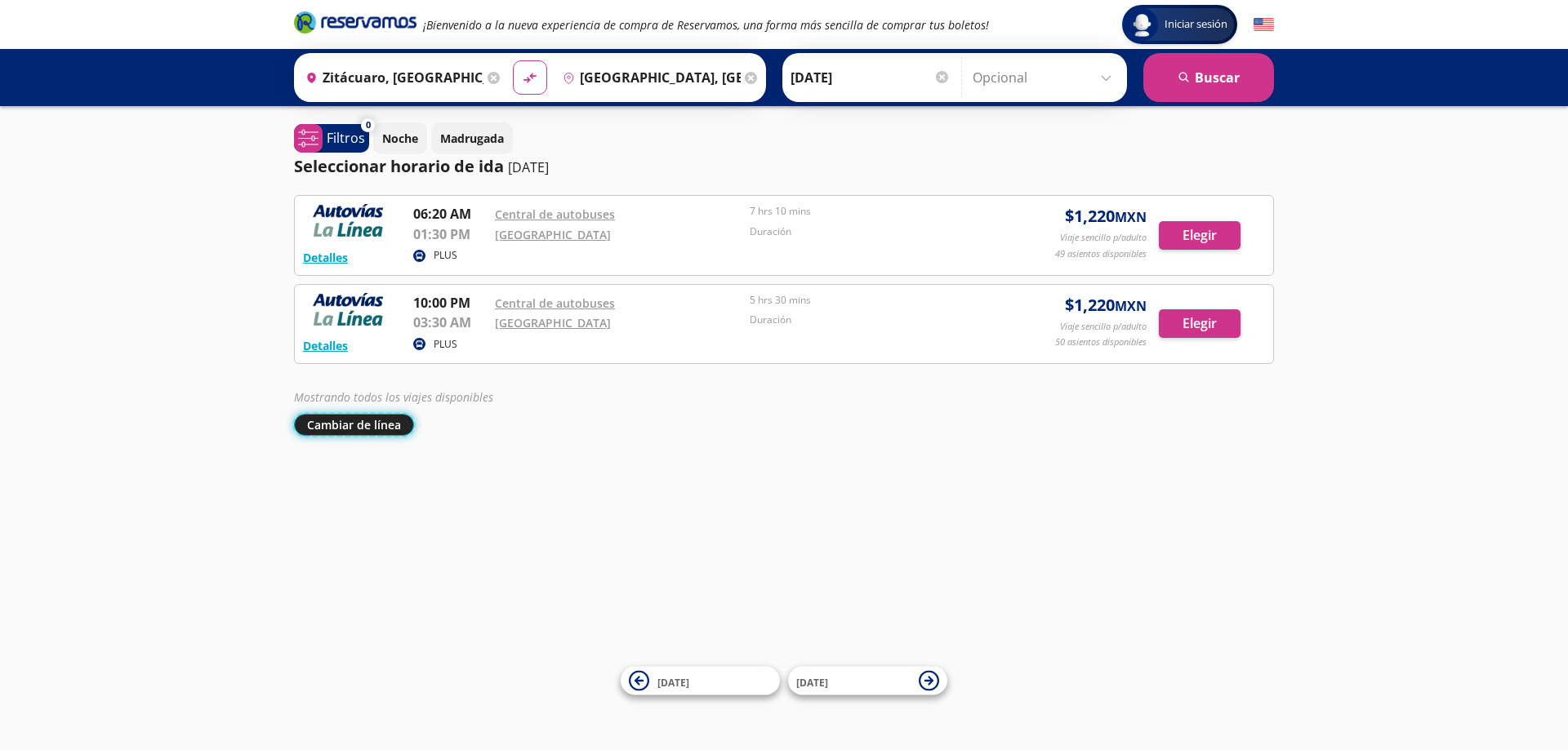
click at [381, 425] on button "Cambiar de línea" at bounding box center [354, 424] width 120 height 22
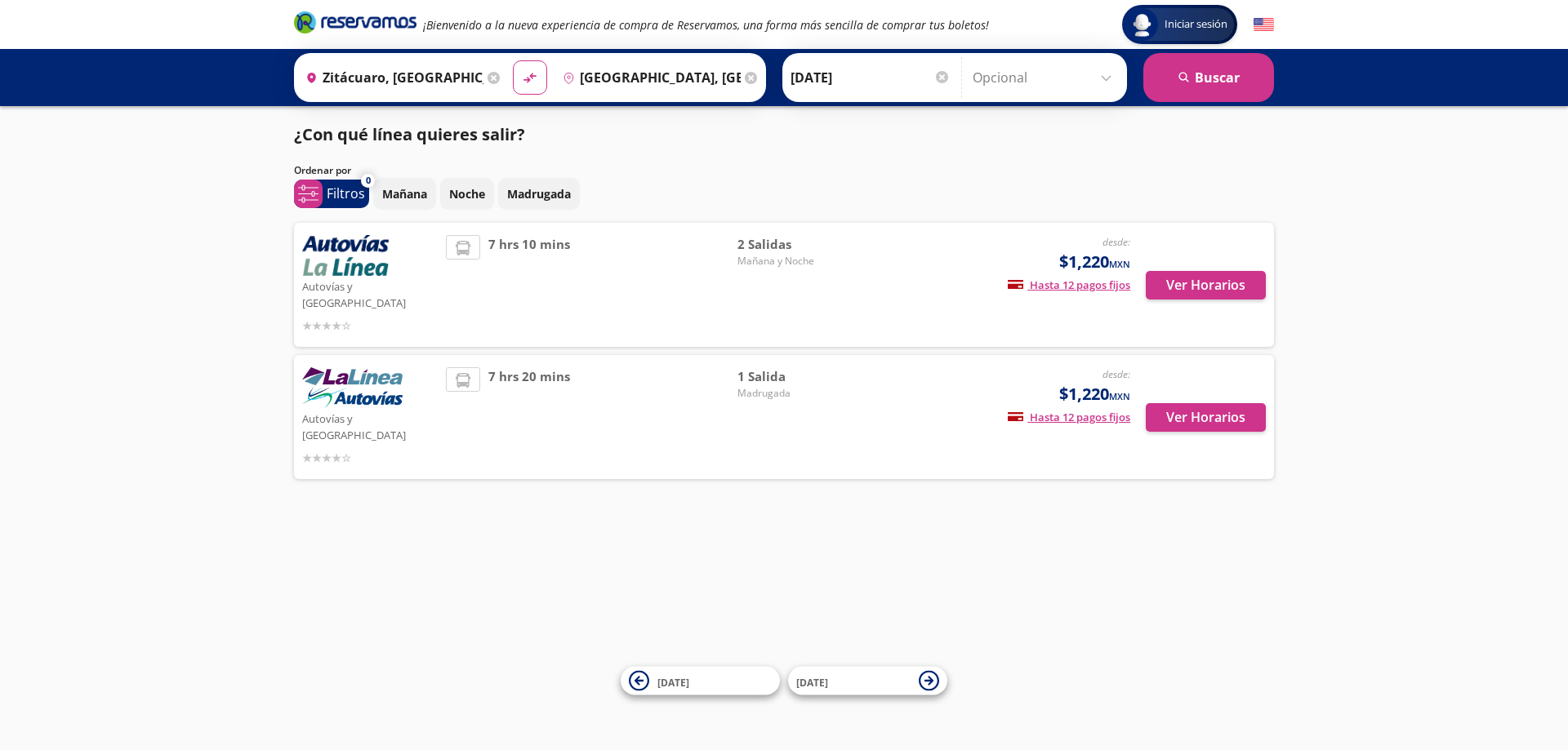
click at [645, 81] on input "[GEOGRAPHIC_DATA], [GEOGRAPHIC_DATA]" at bounding box center [649, 77] width 185 height 40
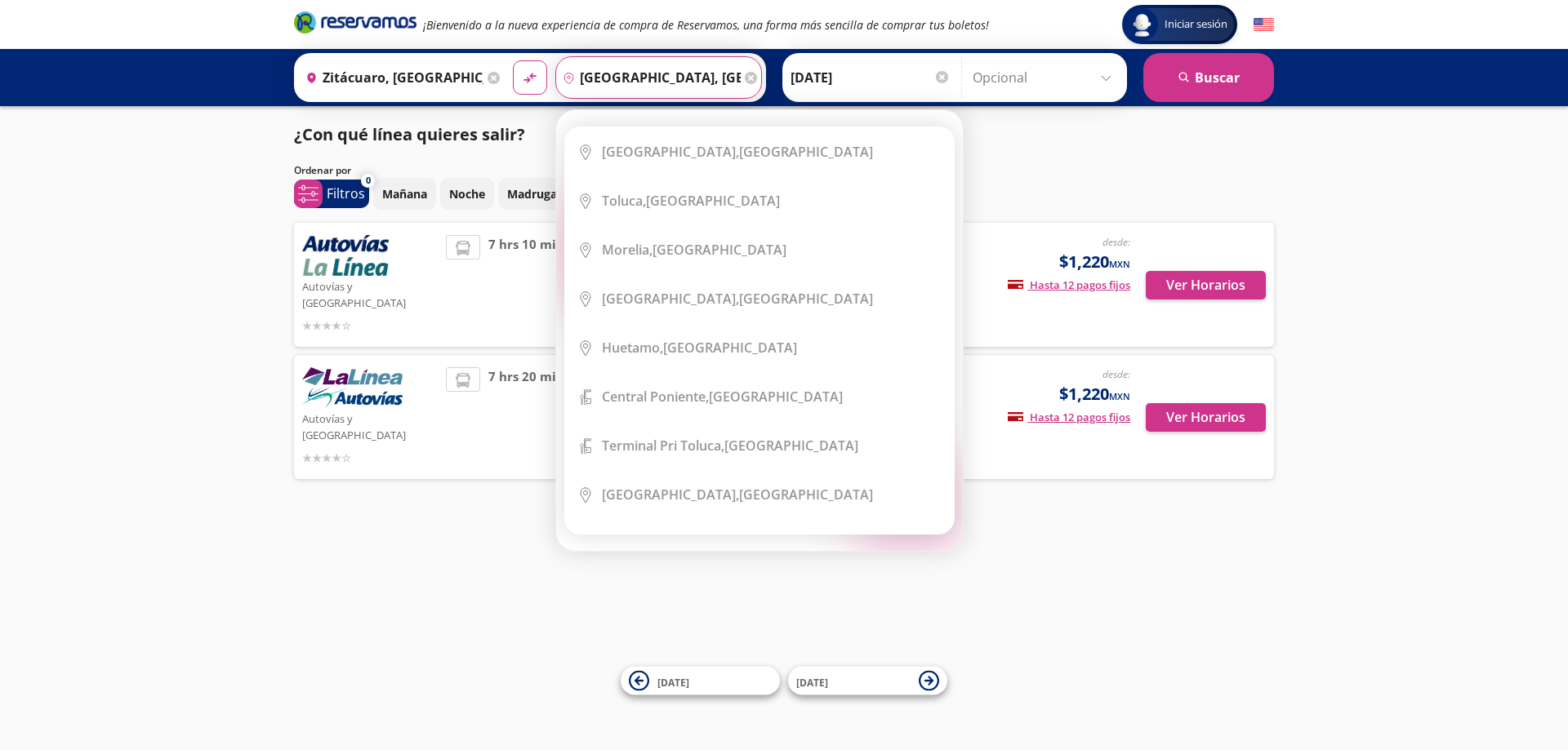
click at [673, 79] on input "[GEOGRAPHIC_DATA], [GEOGRAPHIC_DATA]" at bounding box center [649, 77] width 185 height 40
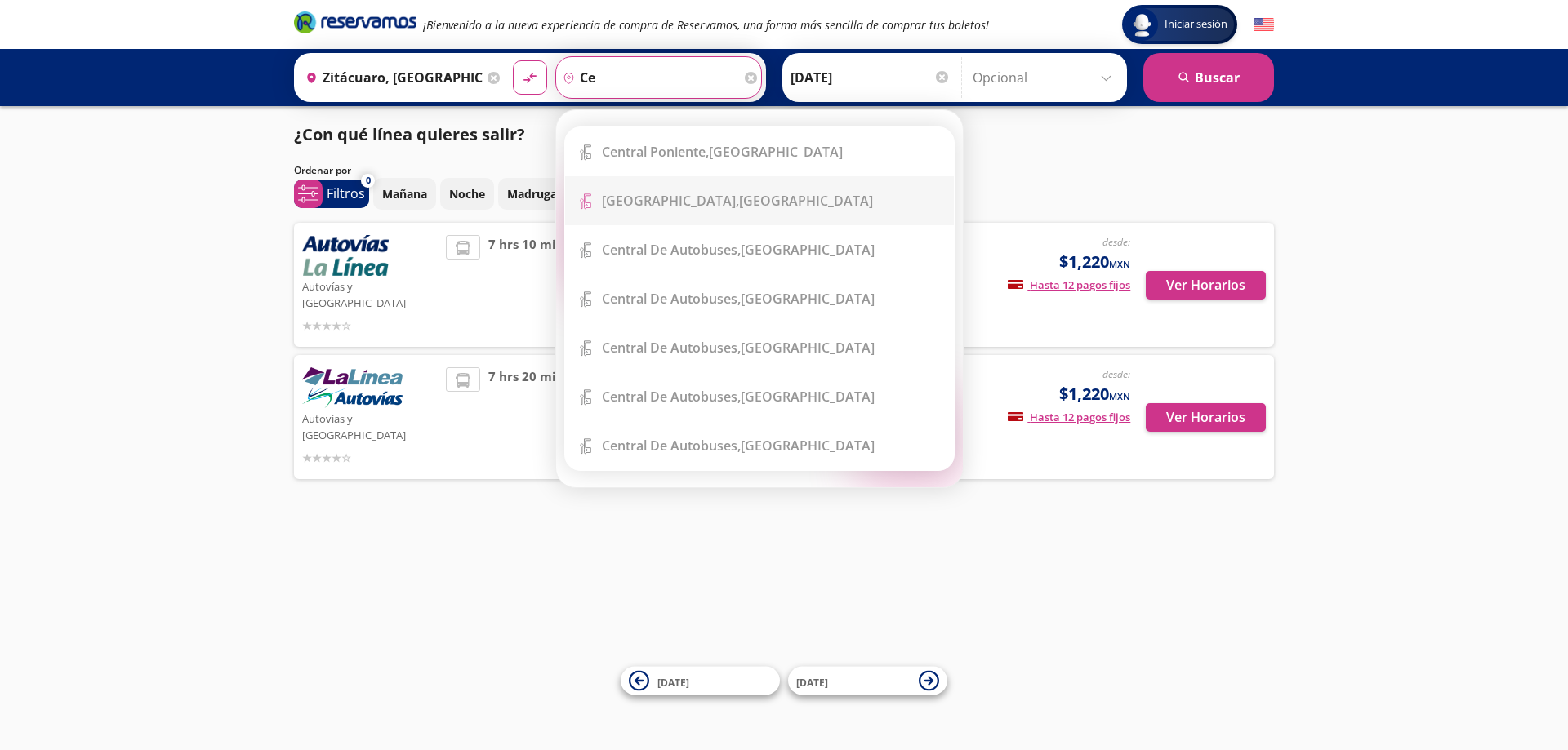
type input "c"
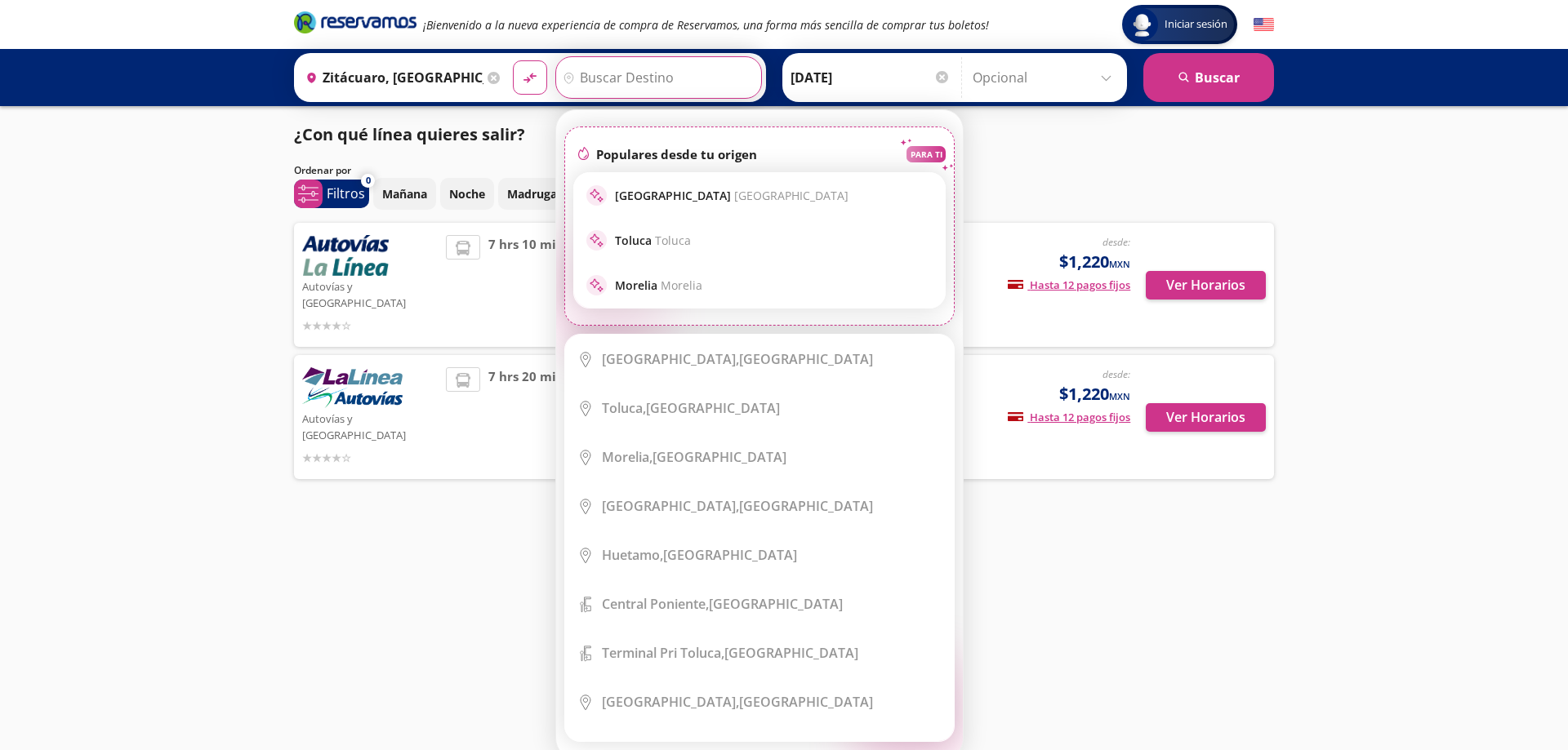
drag, startPoint x: 737, startPoint y: 163, endPoint x: 667, endPoint y: 74, distance: 113.2
click at [667, 74] on input "Destino" at bounding box center [657, 77] width 201 height 40
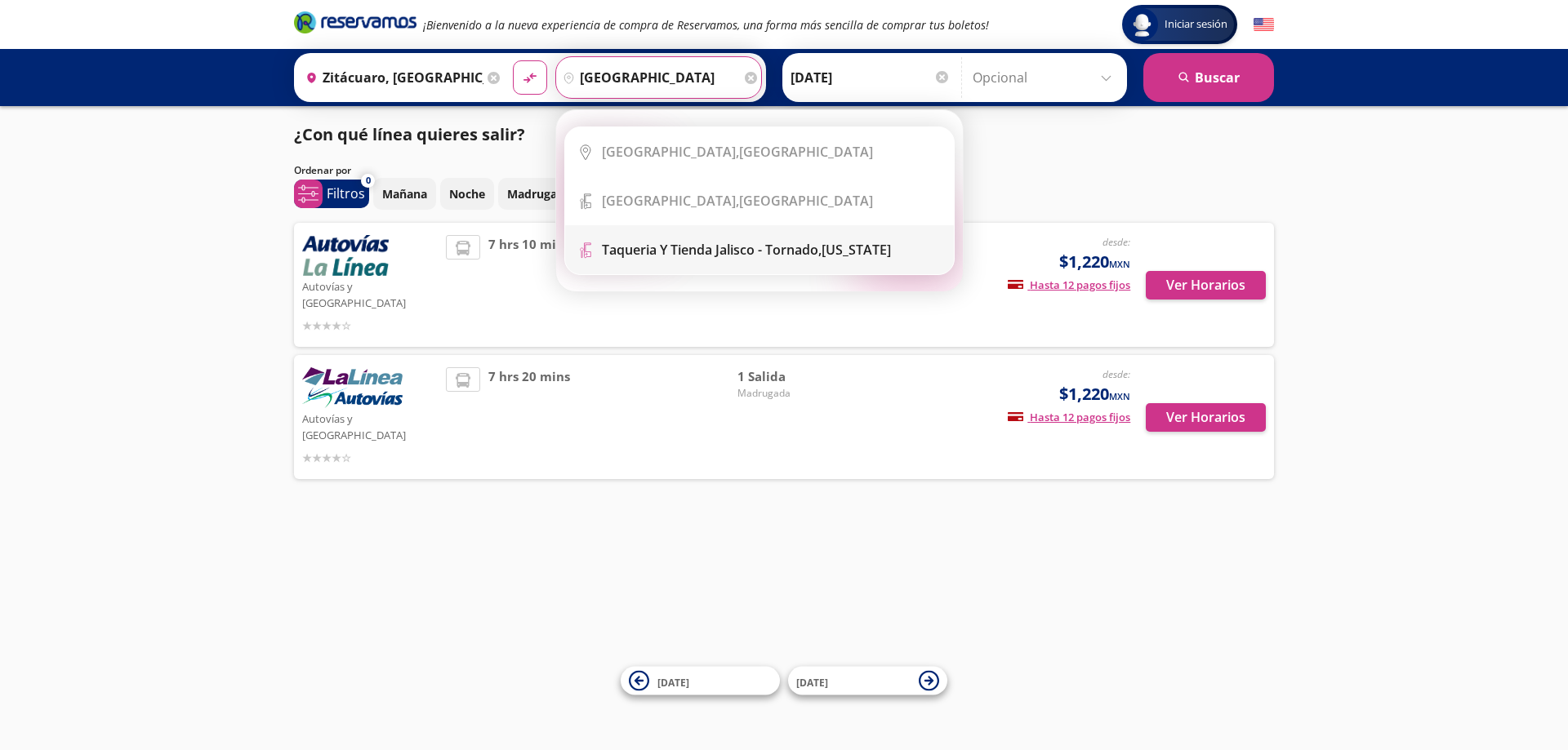
click at [799, 246] on b "Taqueria y Tienda Jalisco - Tornado," at bounding box center [711, 249] width 220 height 18
type input "Taqueria y Tienda Jalisco - Tornado, [US_STATE]"
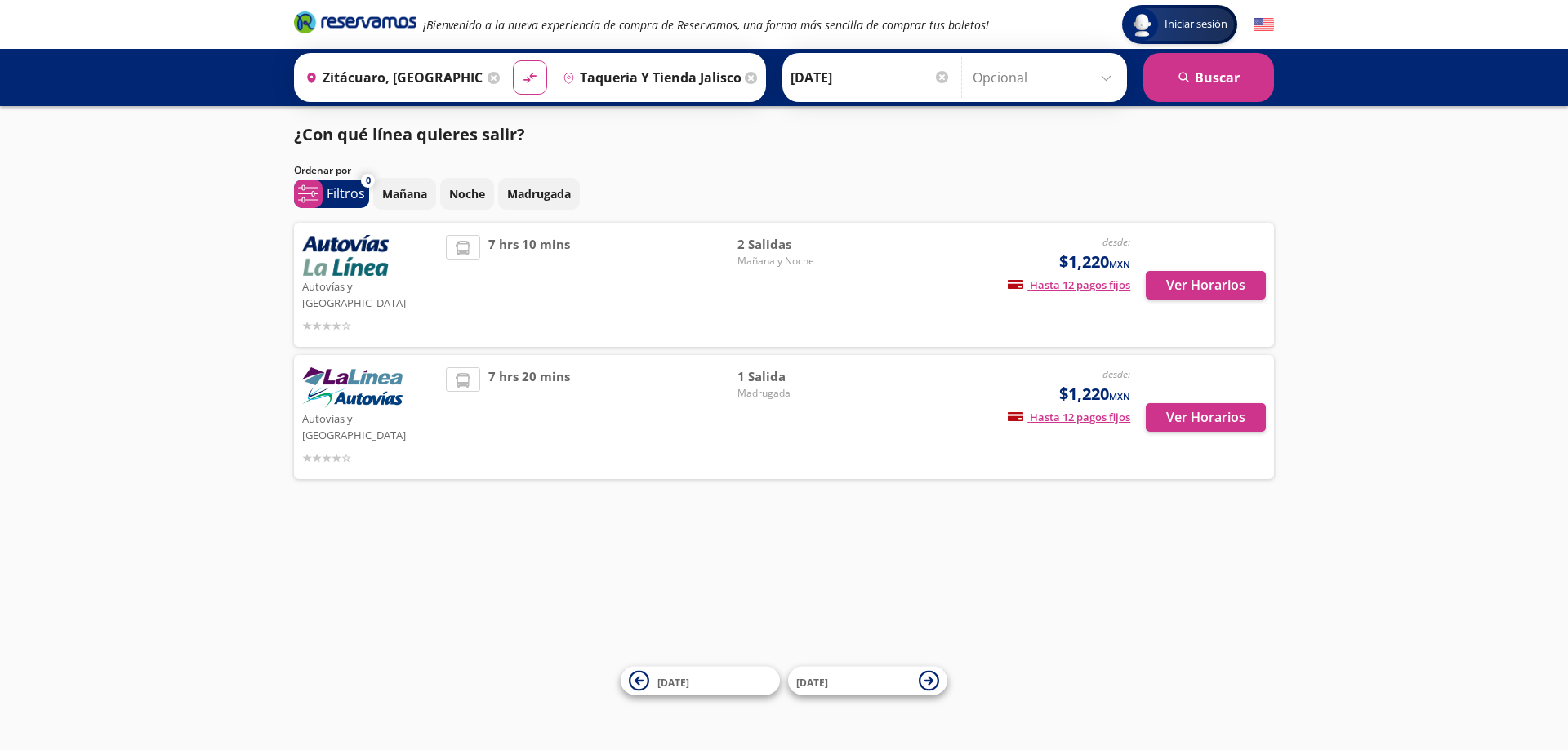
click at [890, 67] on input "[DATE]" at bounding box center [871, 77] width 160 height 40
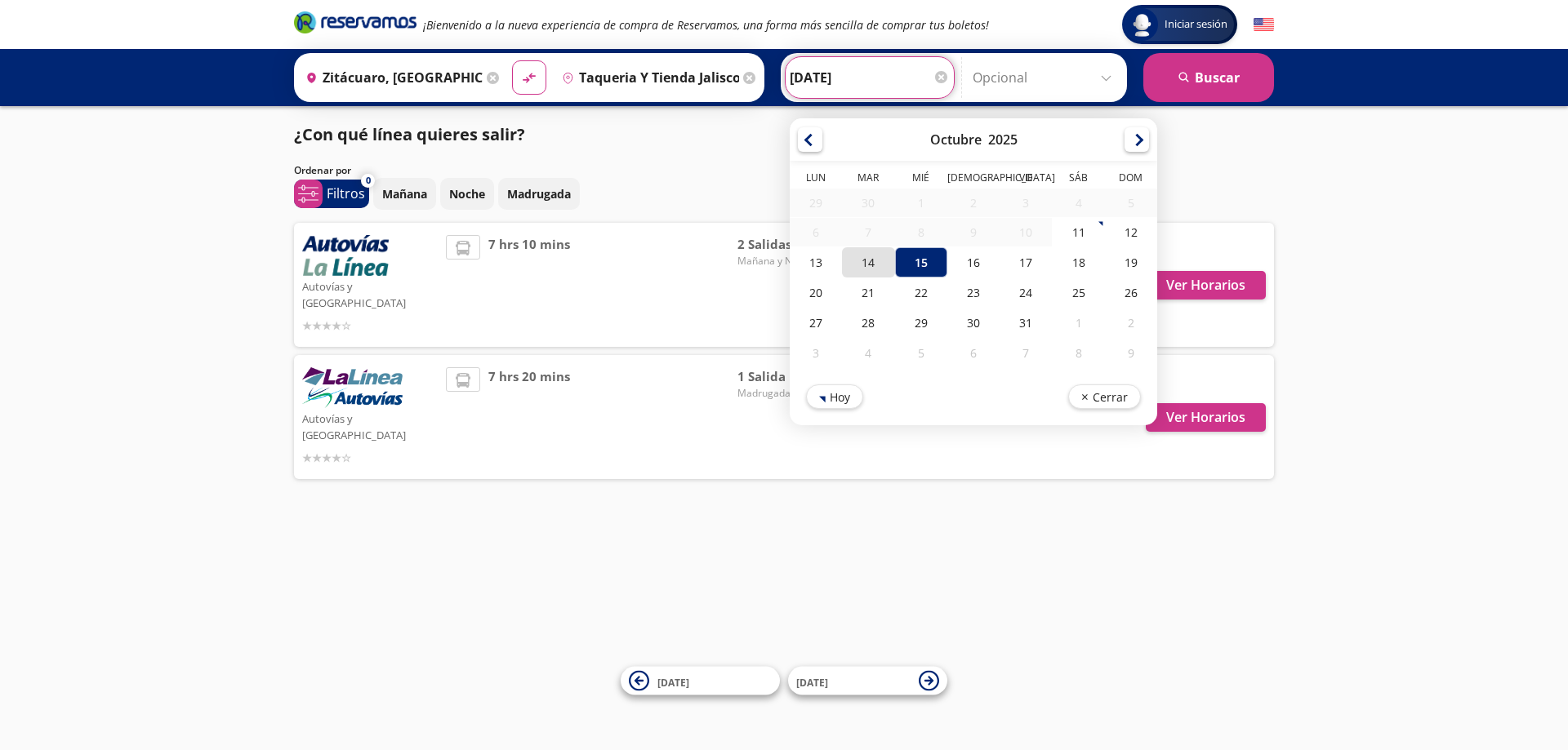
click at [880, 267] on div "14" at bounding box center [868, 263] width 52 height 31
type input "[DATE]"
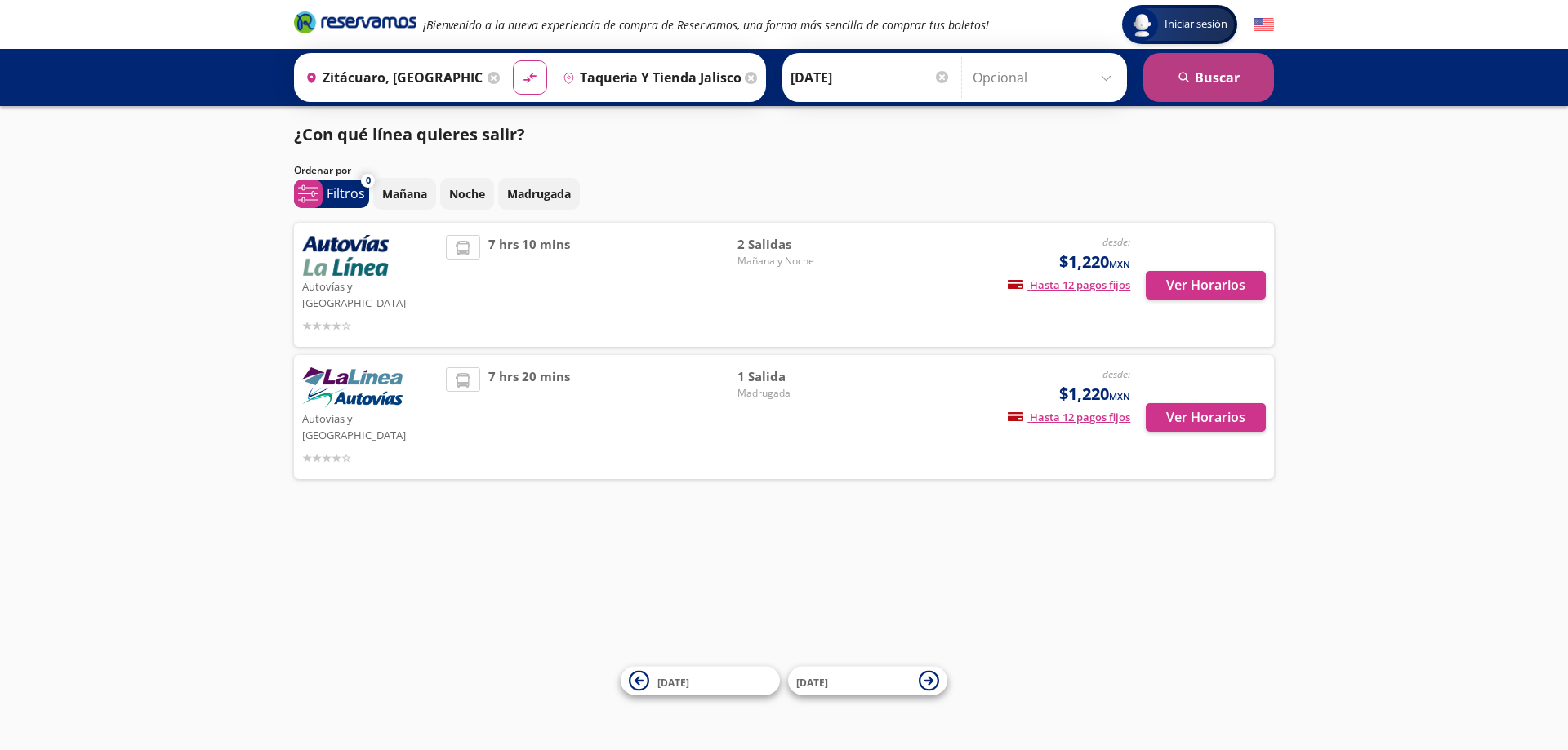
click at [1187, 92] on button "search [GEOGRAPHIC_DATA]" at bounding box center [1209, 77] width 131 height 49
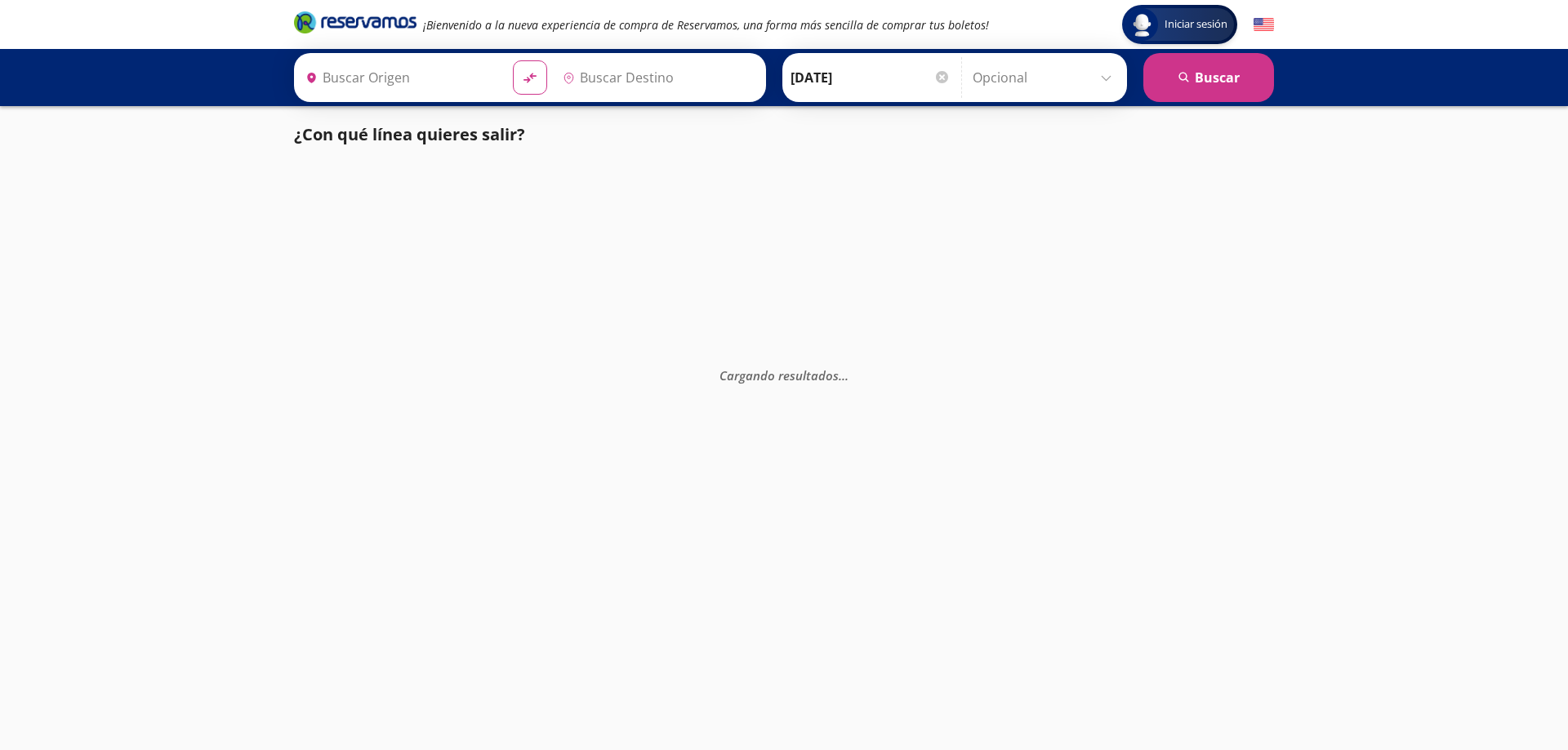
type input "Zitácuaro, [GEOGRAPHIC_DATA]"
type input "Taqueria y Tienda Jalisco - Tornado, [US_STATE]"
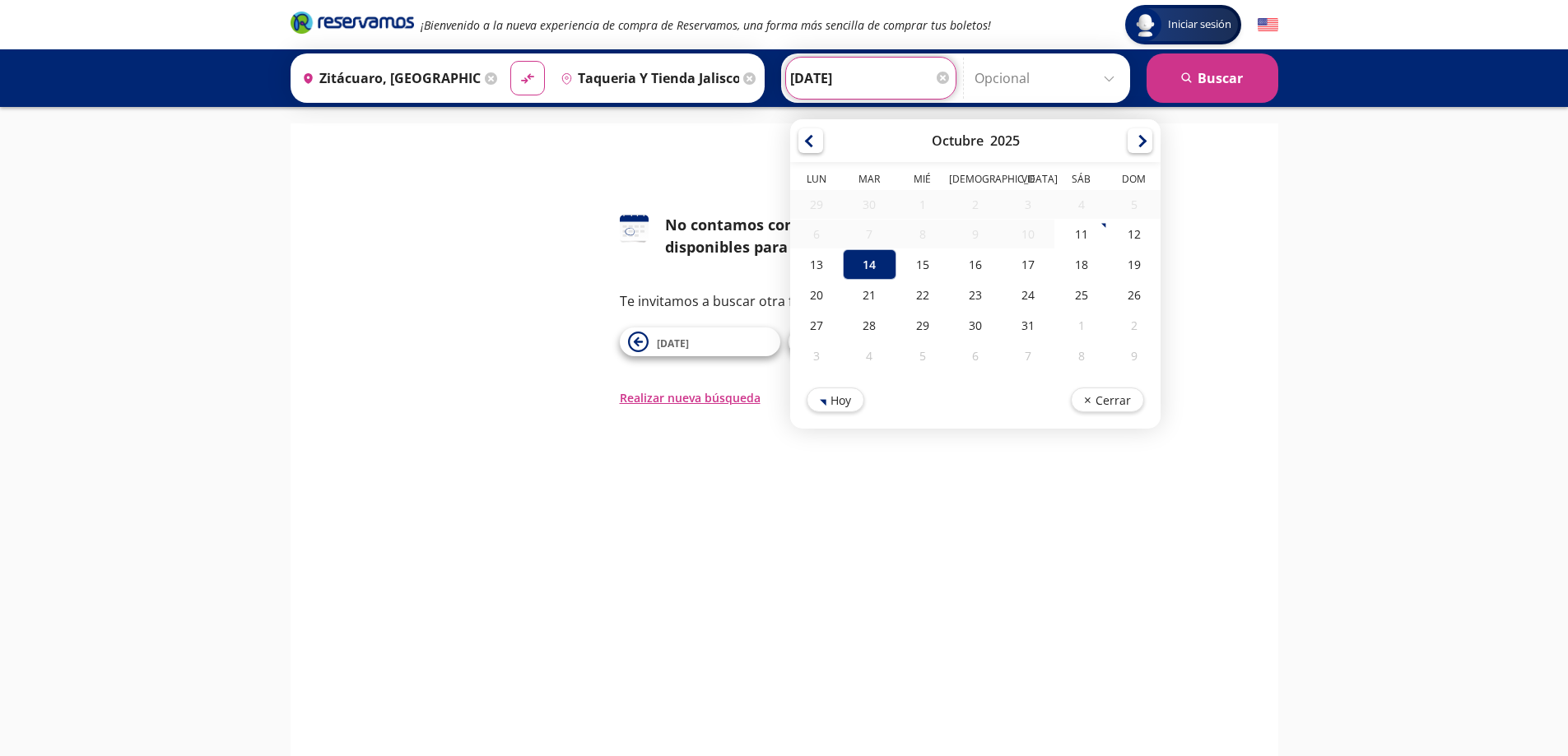
click at [895, 87] on input "[DATE]" at bounding box center [870, 78] width 161 height 41
click at [914, 265] on div "15" at bounding box center [922, 265] width 52 height 31
type input "[DATE]"
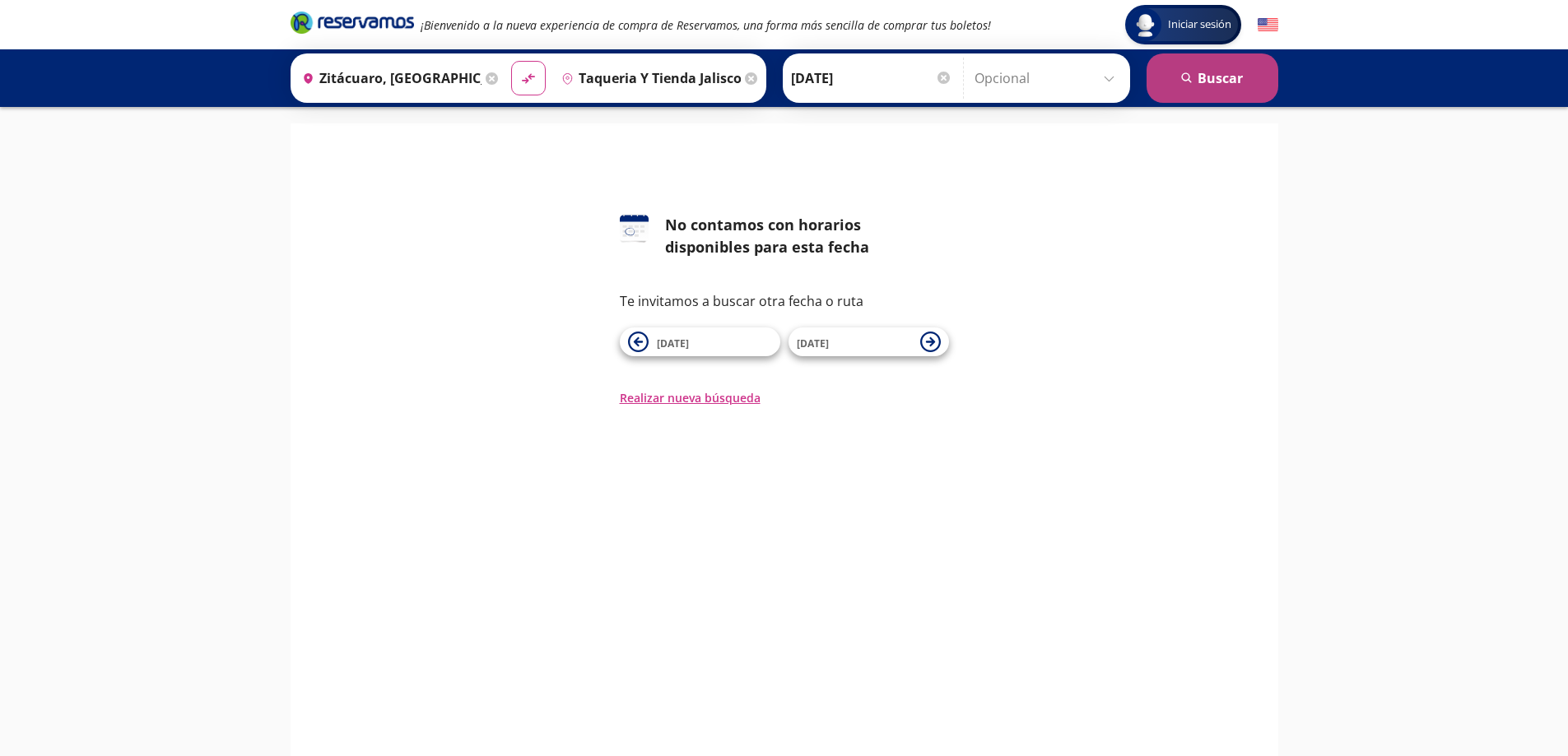
click at [1172, 84] on button "search [GEOGRAPHIC_DATA]" at bounding box center [1212, 78] width 132 height 50
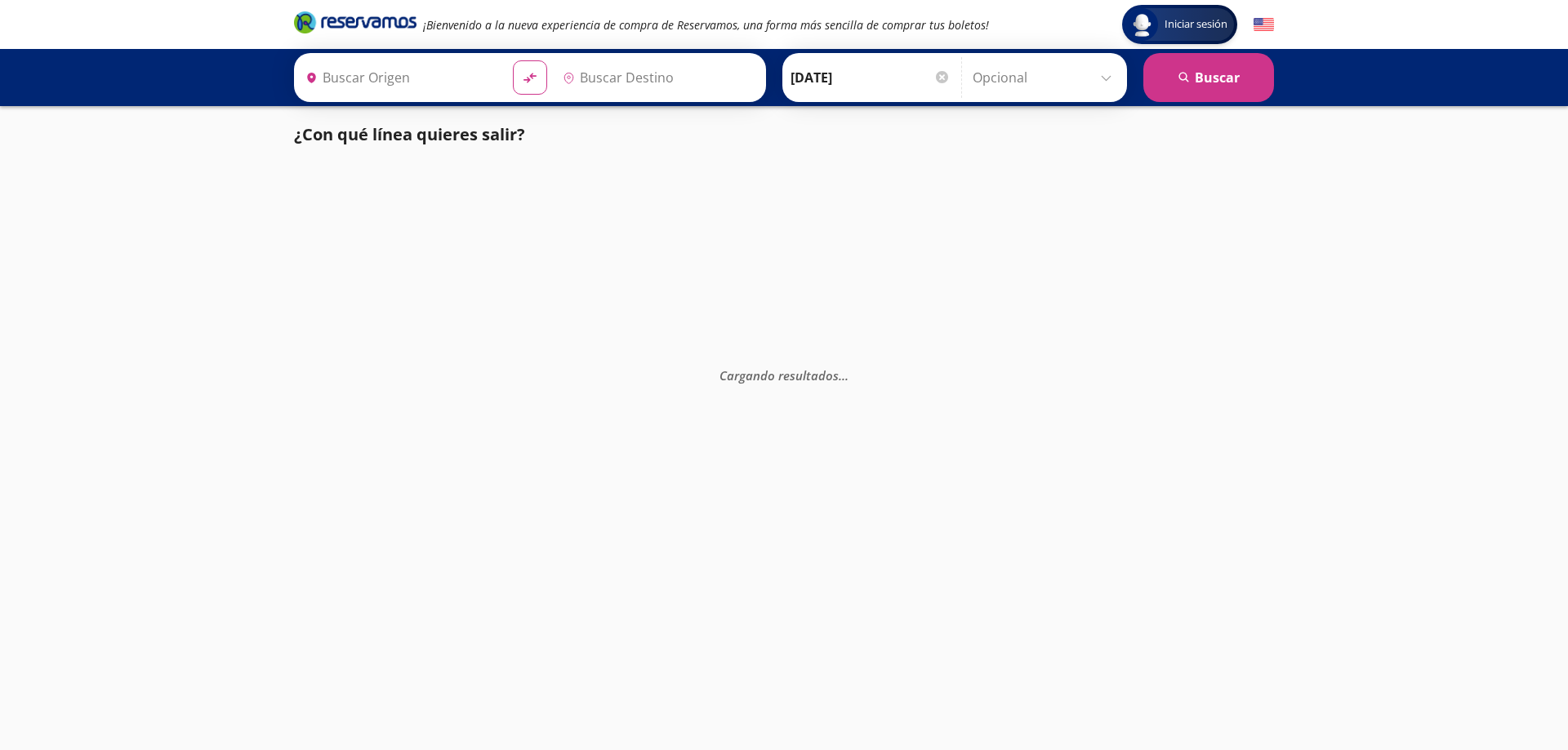
type input "Zitácuaro, [GEOGRAPHIC_DATA]"
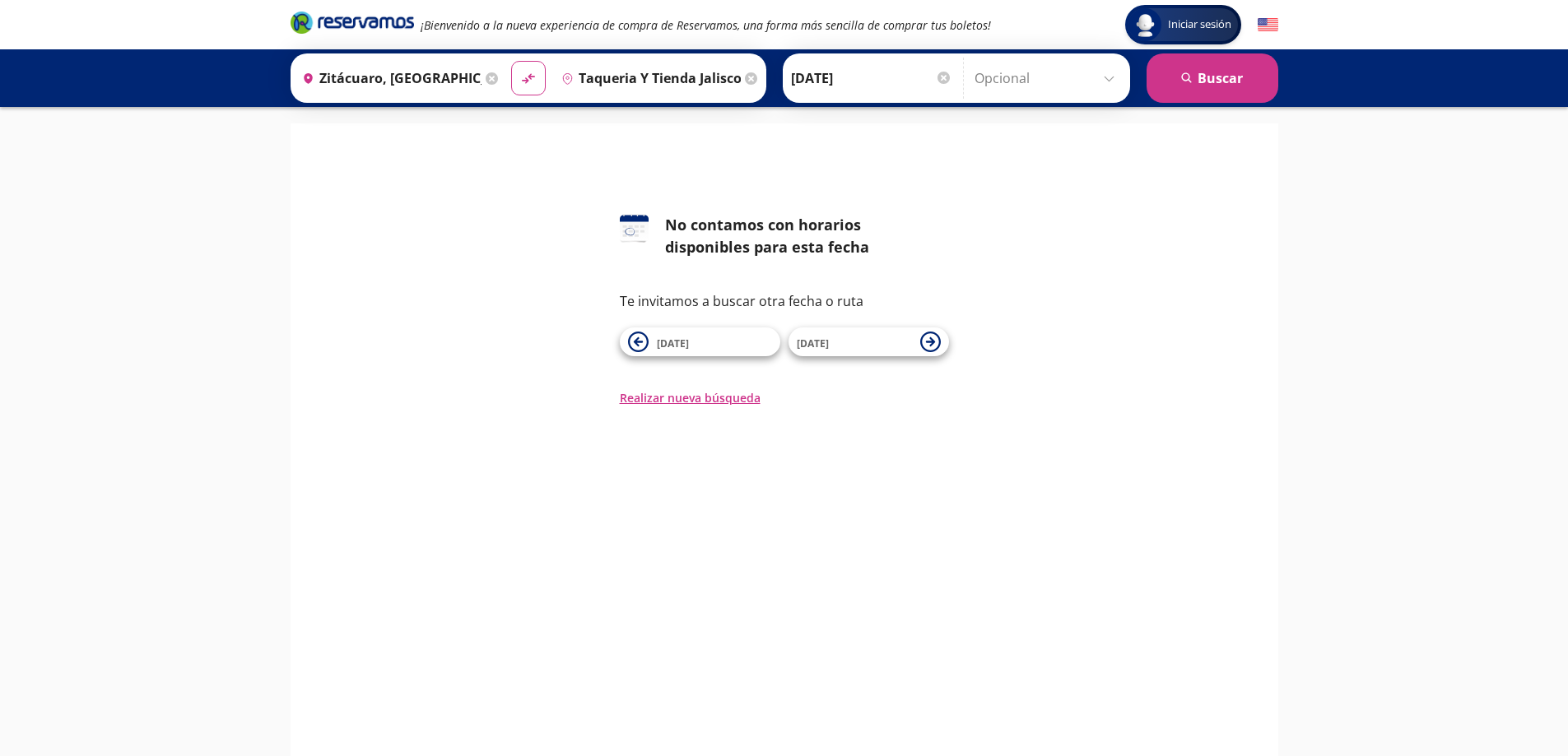
click at [713, 78] on input "Taqueria y Tienda Jalisco - Tornado, [US_STATE]" at bounding box center [648, 78] width 186 height 41
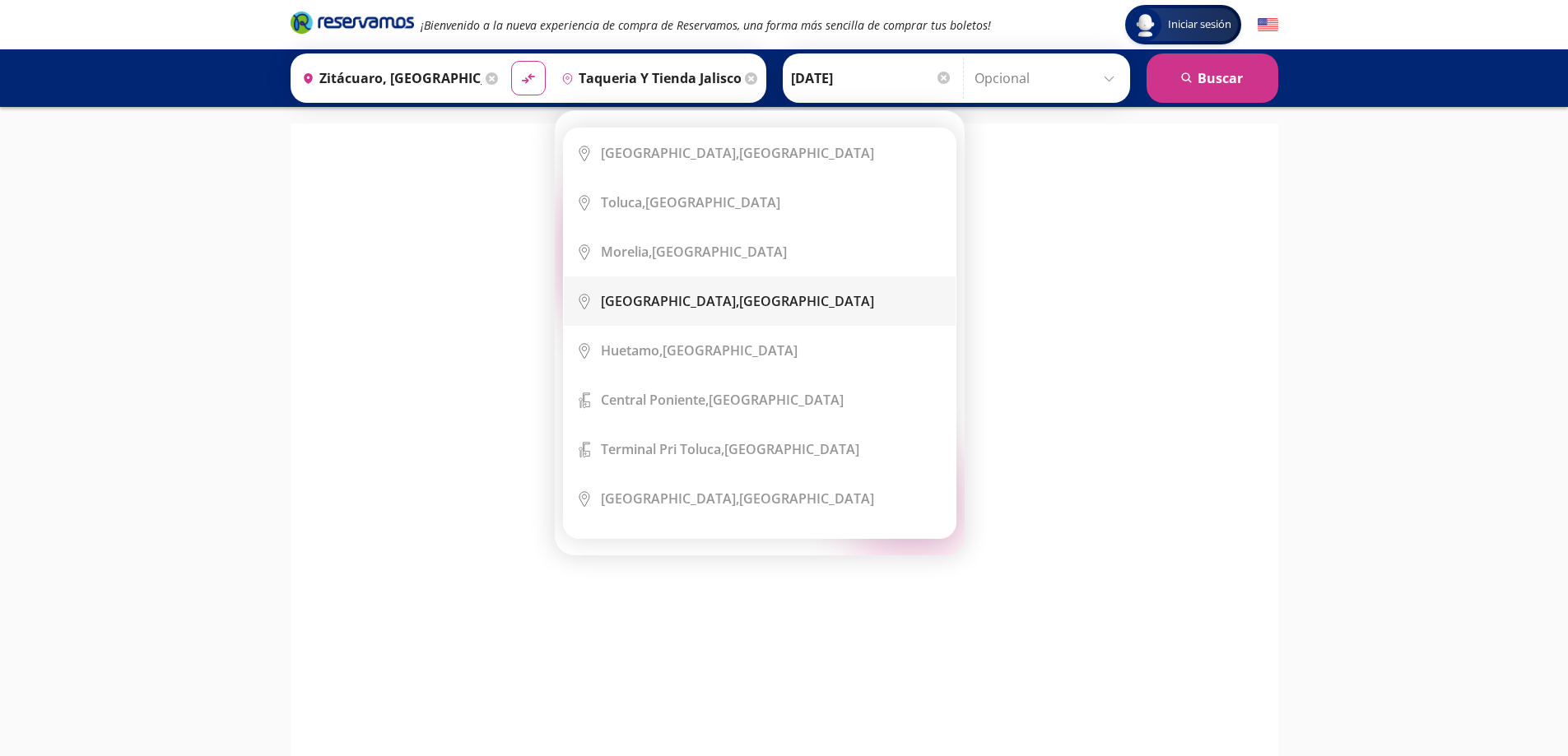
click at [679, 306] on b "[GEOGRAPHIC_DATA]," at bounding box center [670, 301] width 138 height 18
type input "[GEOGRAPHIC_DATA], [GEOGRAPHIC_DATA]"
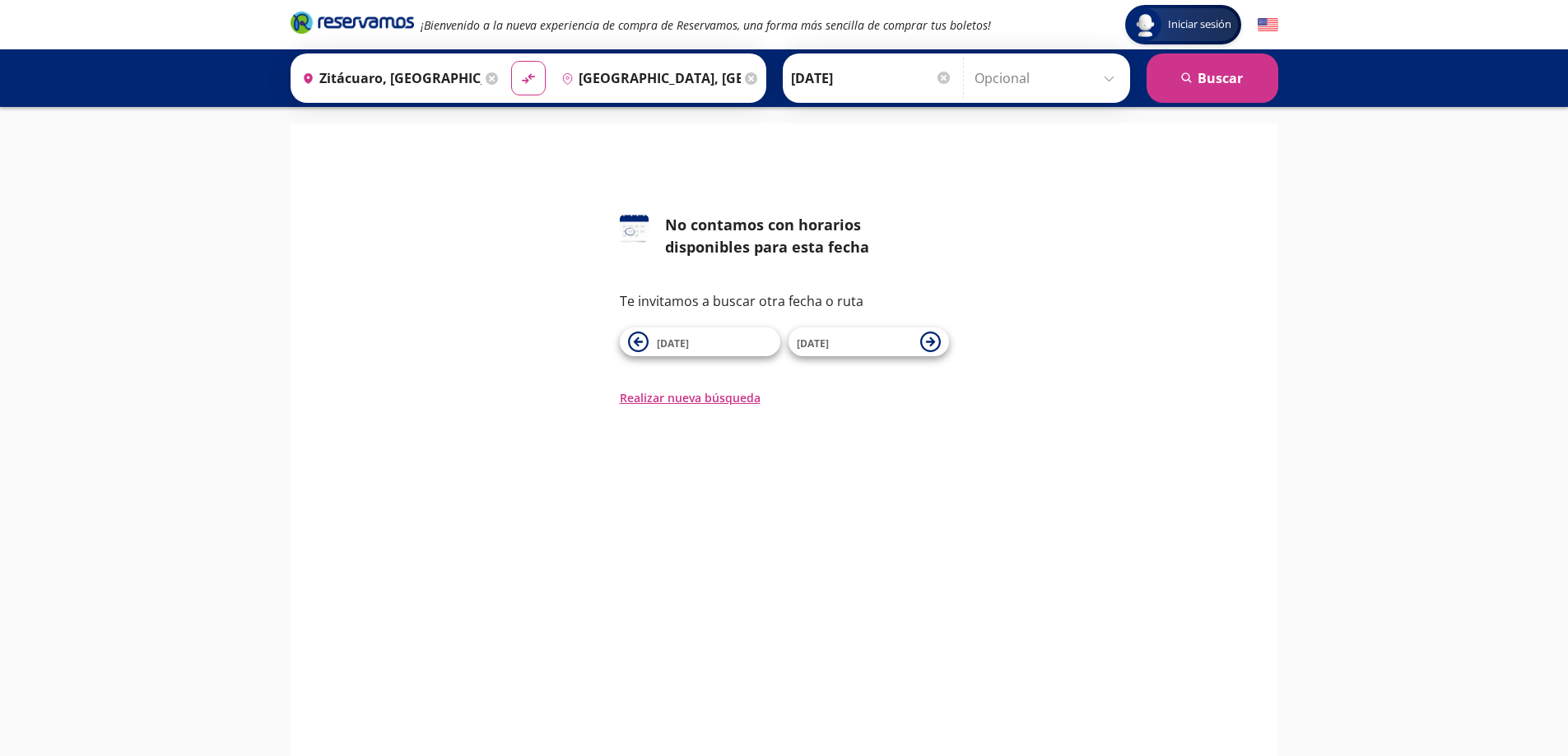
click at [943, 73] on div at bounding box center [944, 78] width 13 height 13
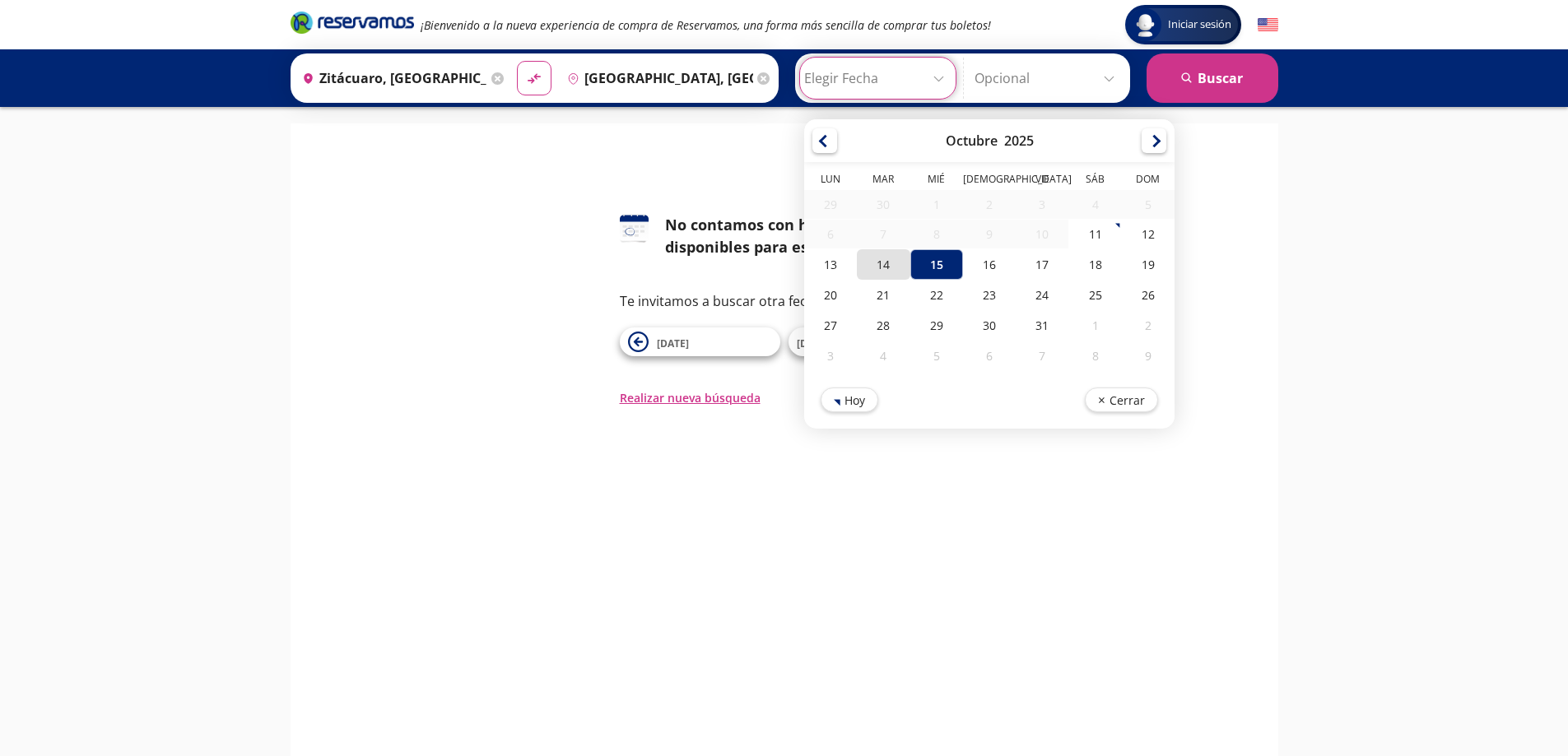
click at [898, 270] on div "14" at bounding box center [883, 265] width 52 height 31
type input "[DATE]"
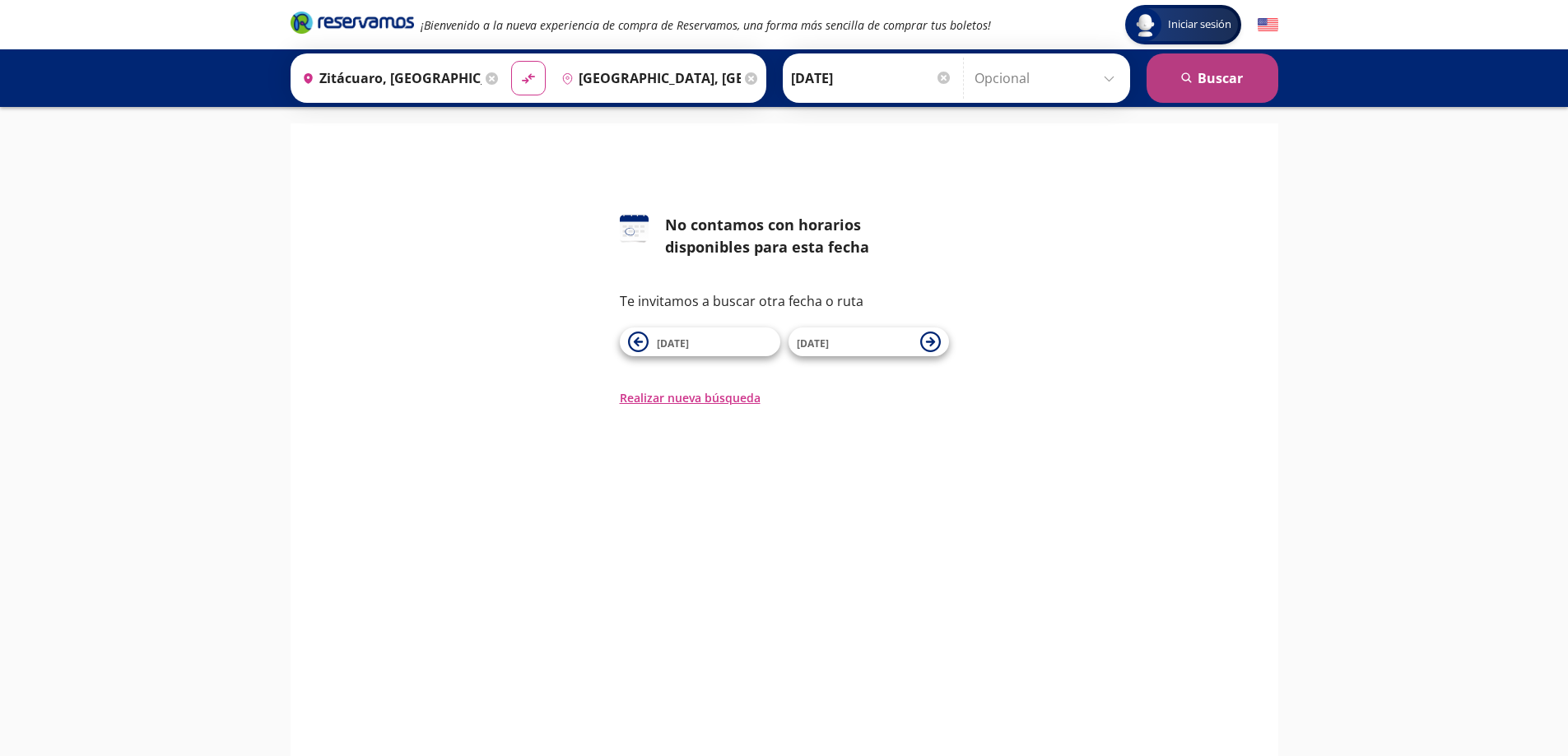
click at [1220, 69] on button "search [GEOGRAPHIC_DATA]" at bounding box center [1212, 78] width 132 height 50
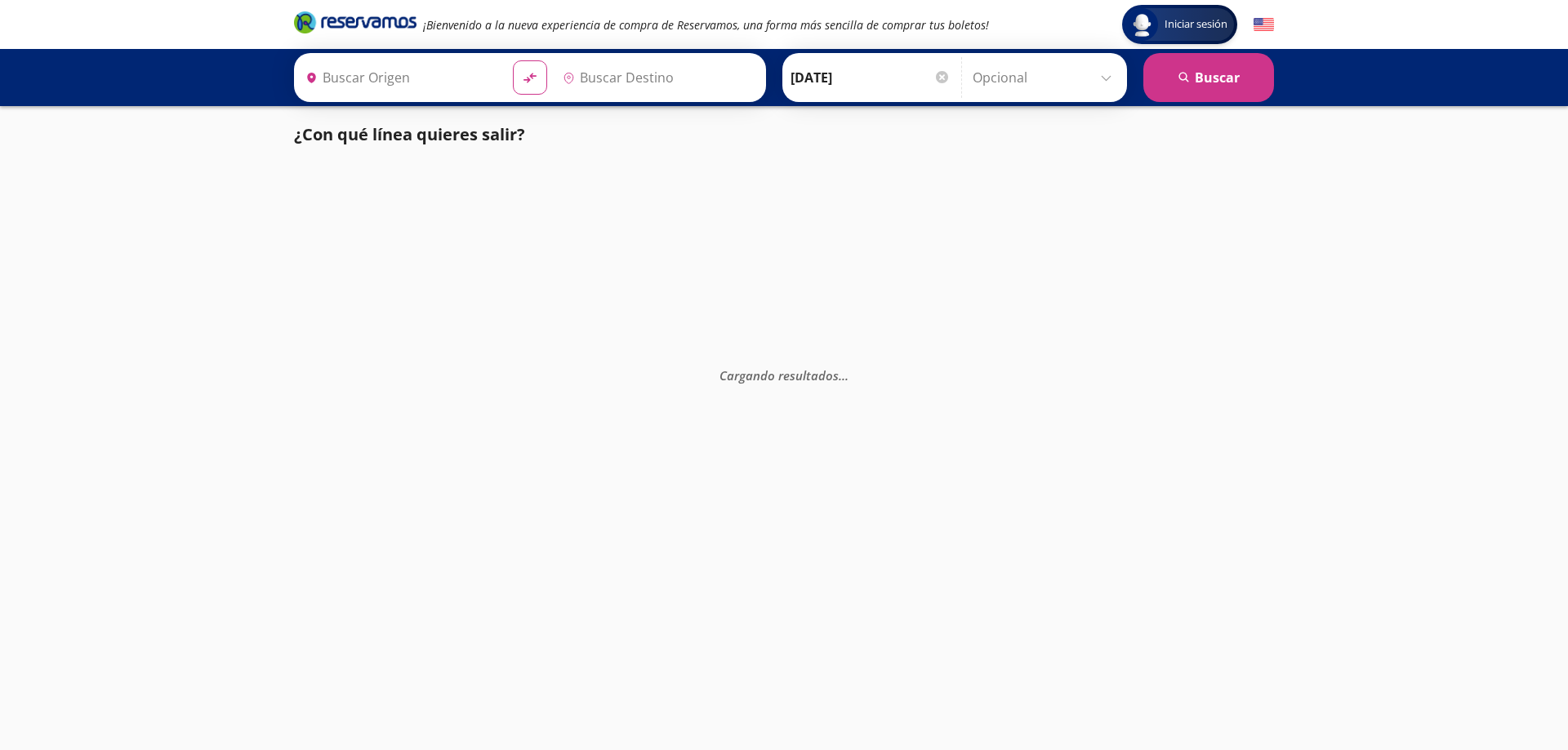
type input "[GEOGRAPHIC_DATA], [GEOGRAPHIC_DATA]"
type input "Zitácuaro, [GEOGRAPHIC_DATA]"
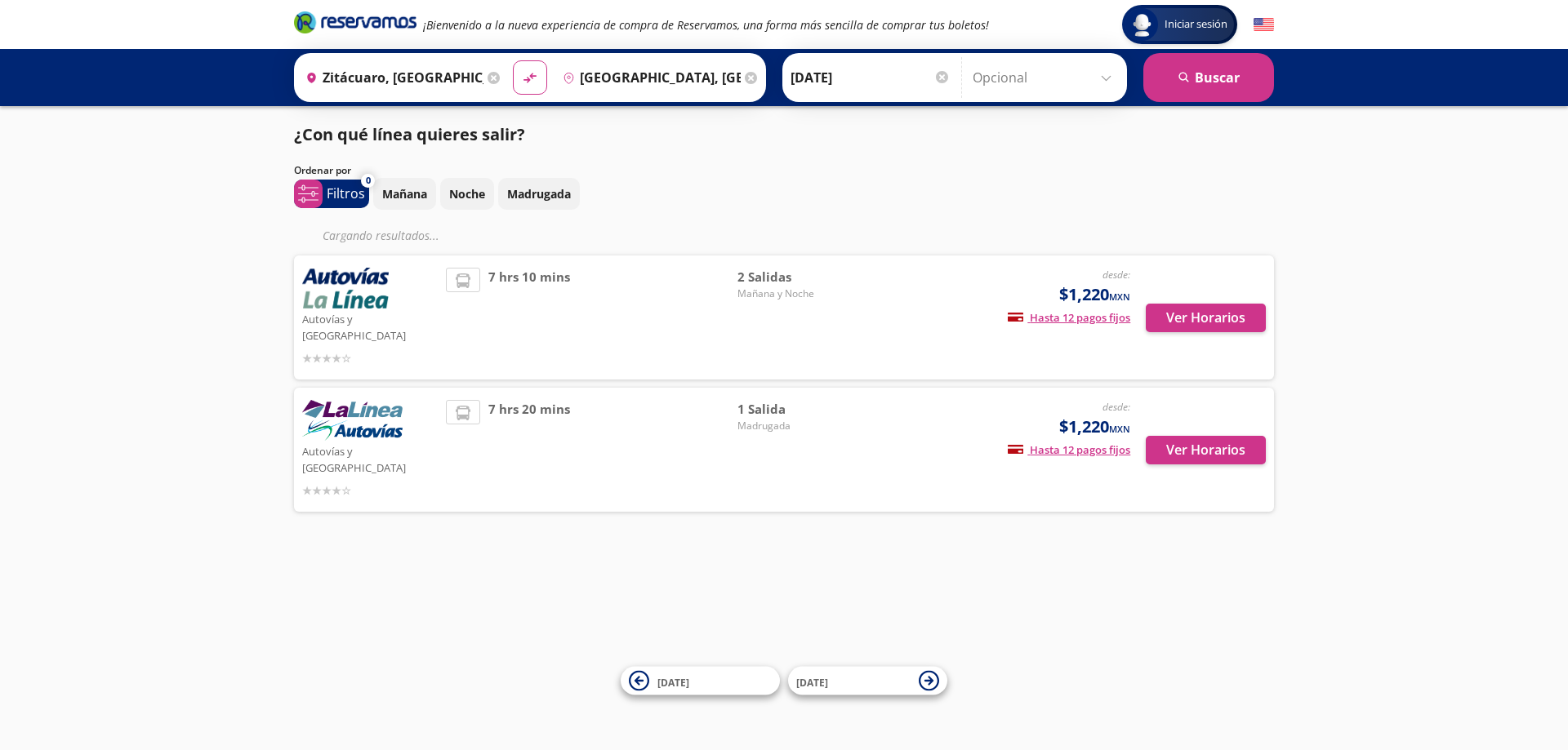
click at [476, 435] on div "7 hrs 20 mins" at bounding box center [591, 449] width 292 height 100
click at [1210, 317] on button "Ver Horarios" at bounding box center [1205, 318] width 120 height 29
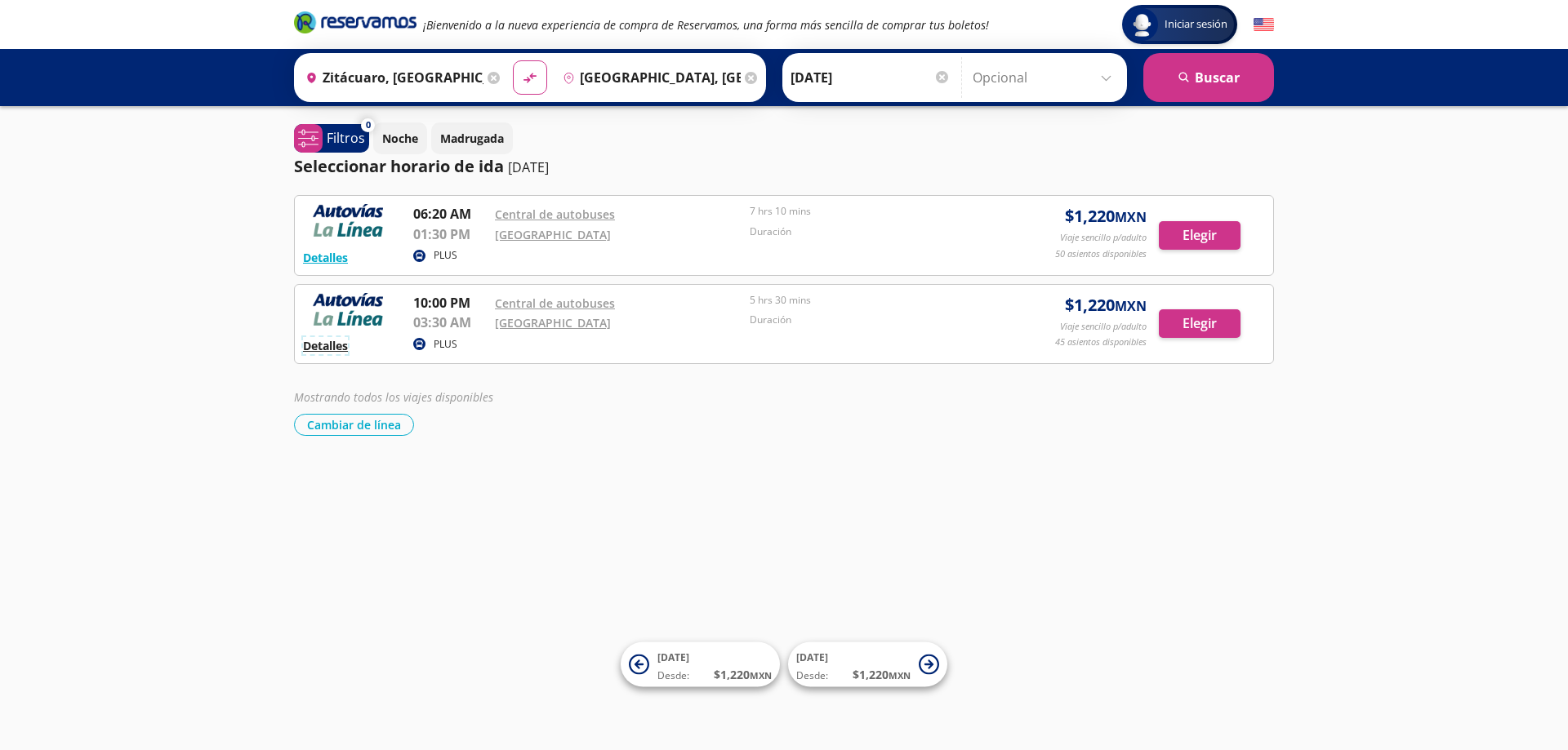
click at [330, 346] on button "Detalles" at bounding box center [325, 345] width 45 height 17
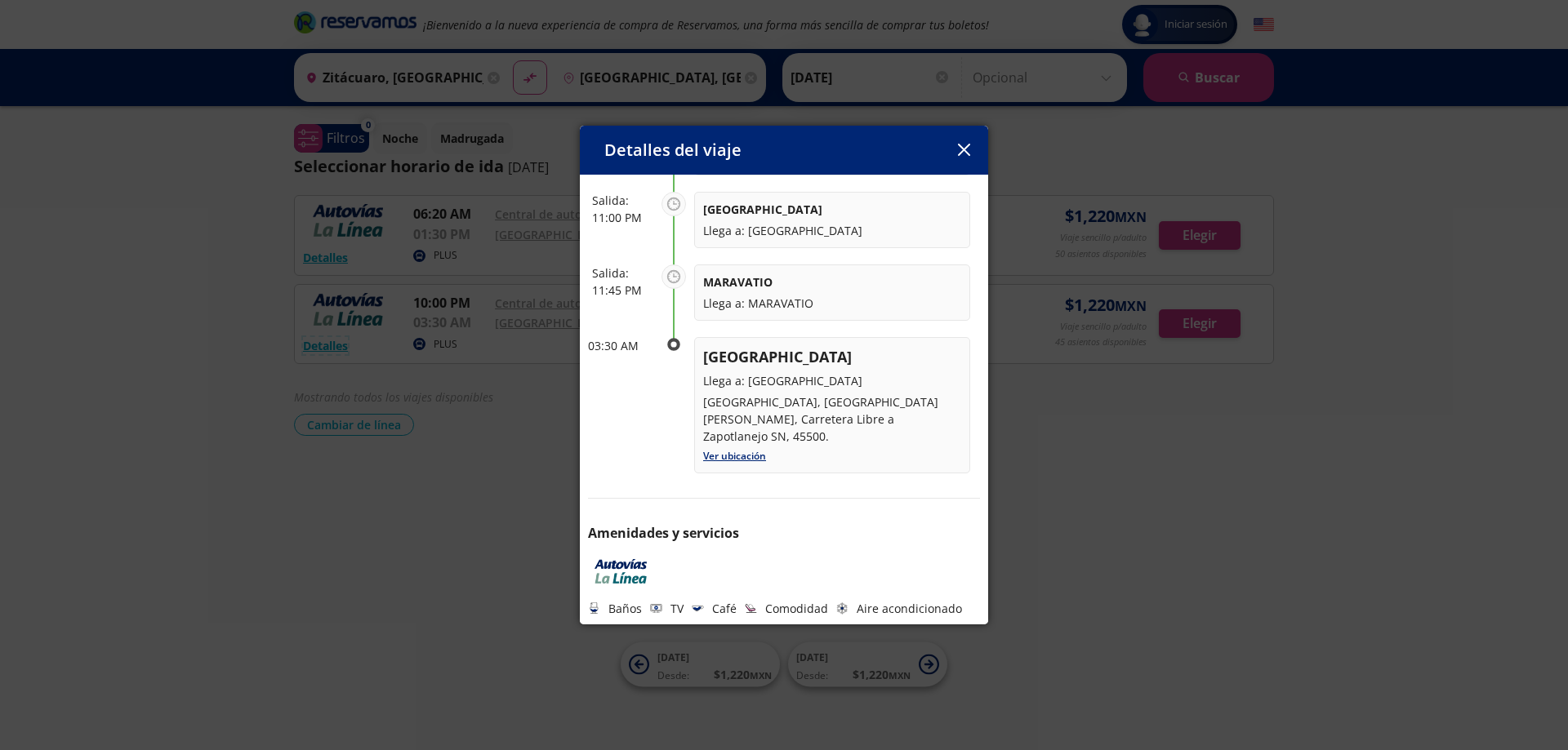
scroll to position [366, 0]
click at [963, 148] on icon "button" at bounding box center [964, 150] width 13 height 13
